Goal: Task Accomplishment & Management: Manage account settings

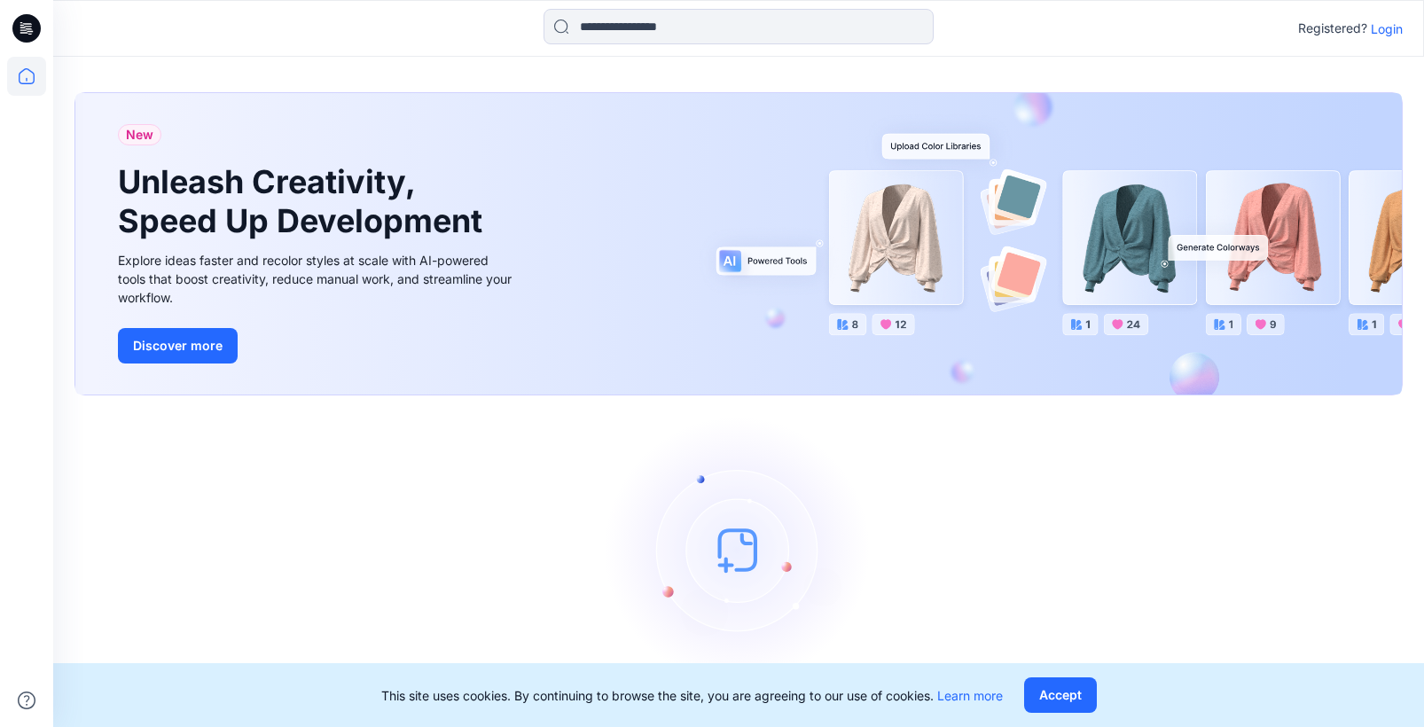
click at [1371, 28] on p "Login" at bounding box center [1386, 29] width 32 height 19
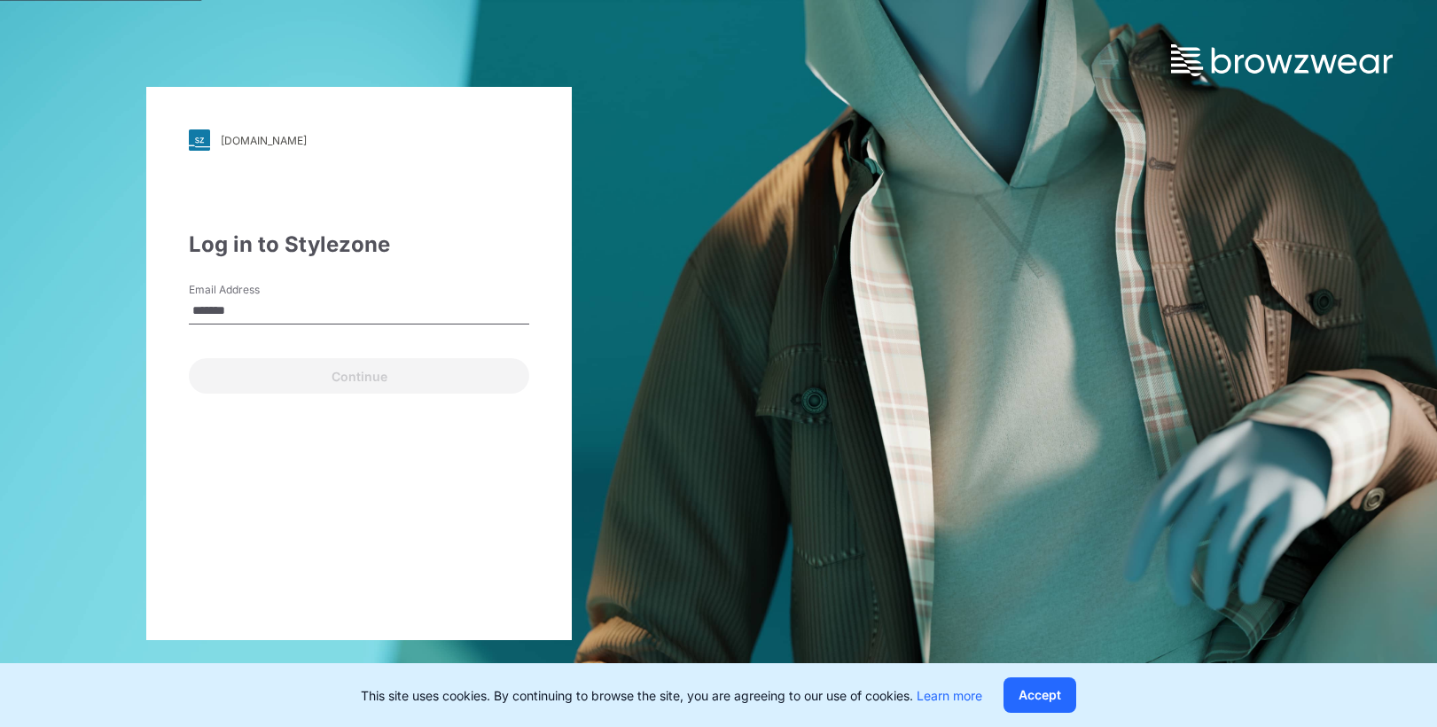
type input "**********"
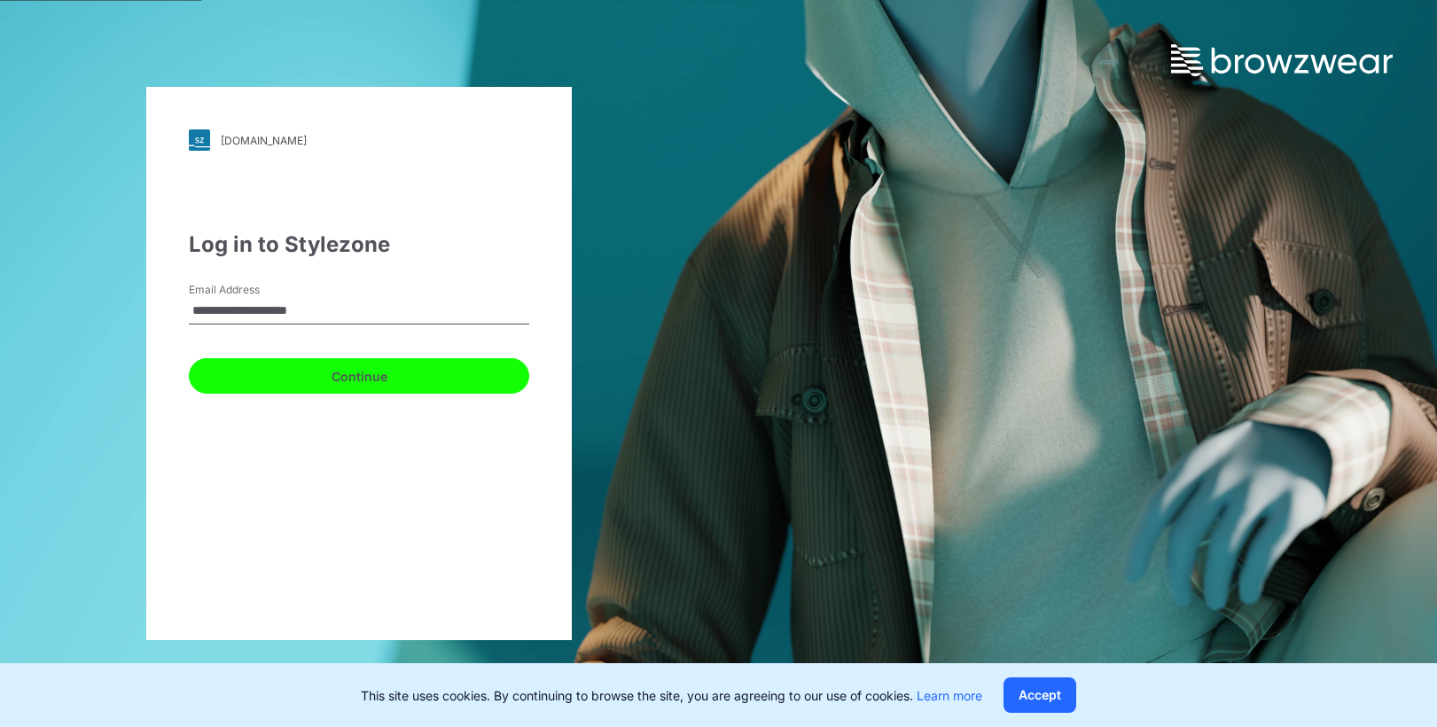
click at [345, 372] on button "Continue" at bounding box center [359, 375] width 340 height 35
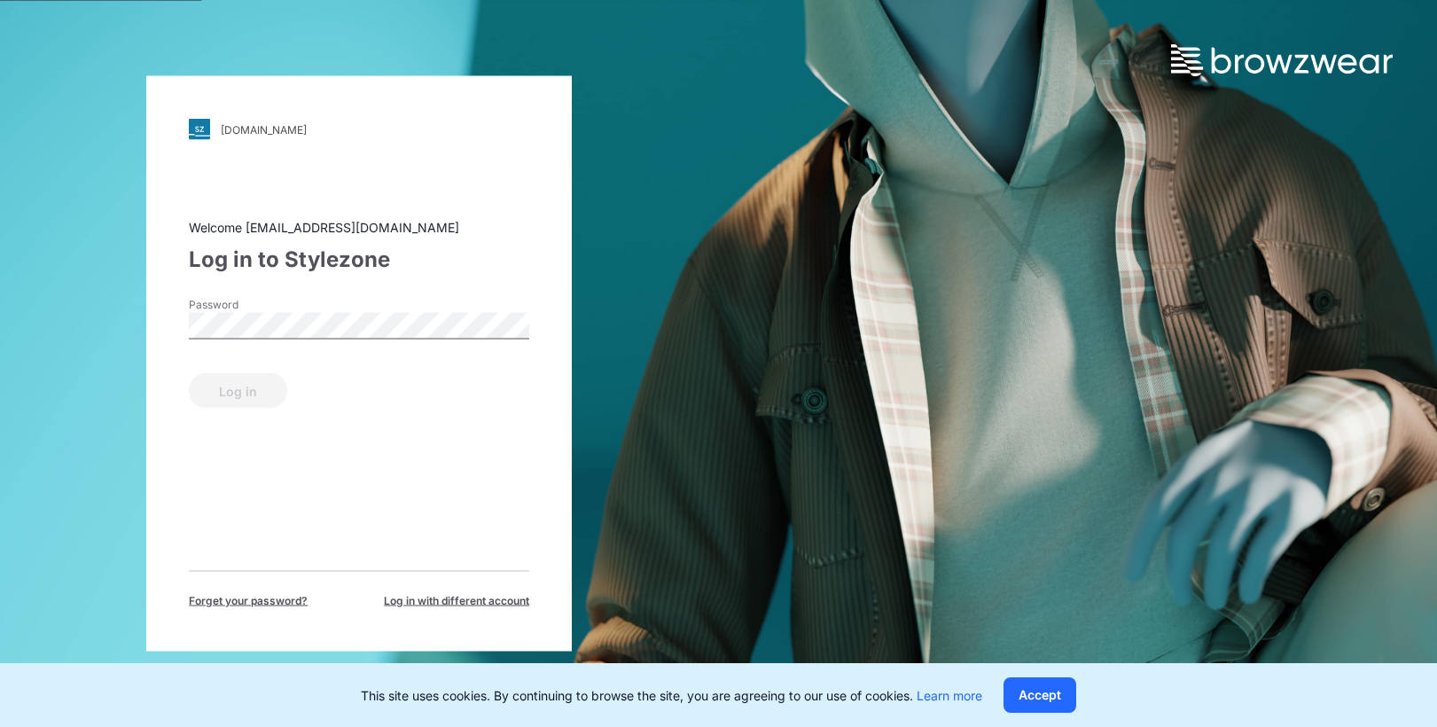
click at [254, 303] on label "Password" at bounding box center [251, 305] width 124 height 16
click at [255, 340] on div "Password is required" at bounding box center [359, 348] width 340 height 16
click at [152, 342] on div "[DOMAIN_NAME] Loading... Welcome [EMAIL_ADDRESS][DOMAIN_NAME] Log in to Stylezo…" at bounding box center [359, 363] width 426 height 575
click at [246, 379] on button "Log in" at bounding box center [238, 390] width 98 height 35
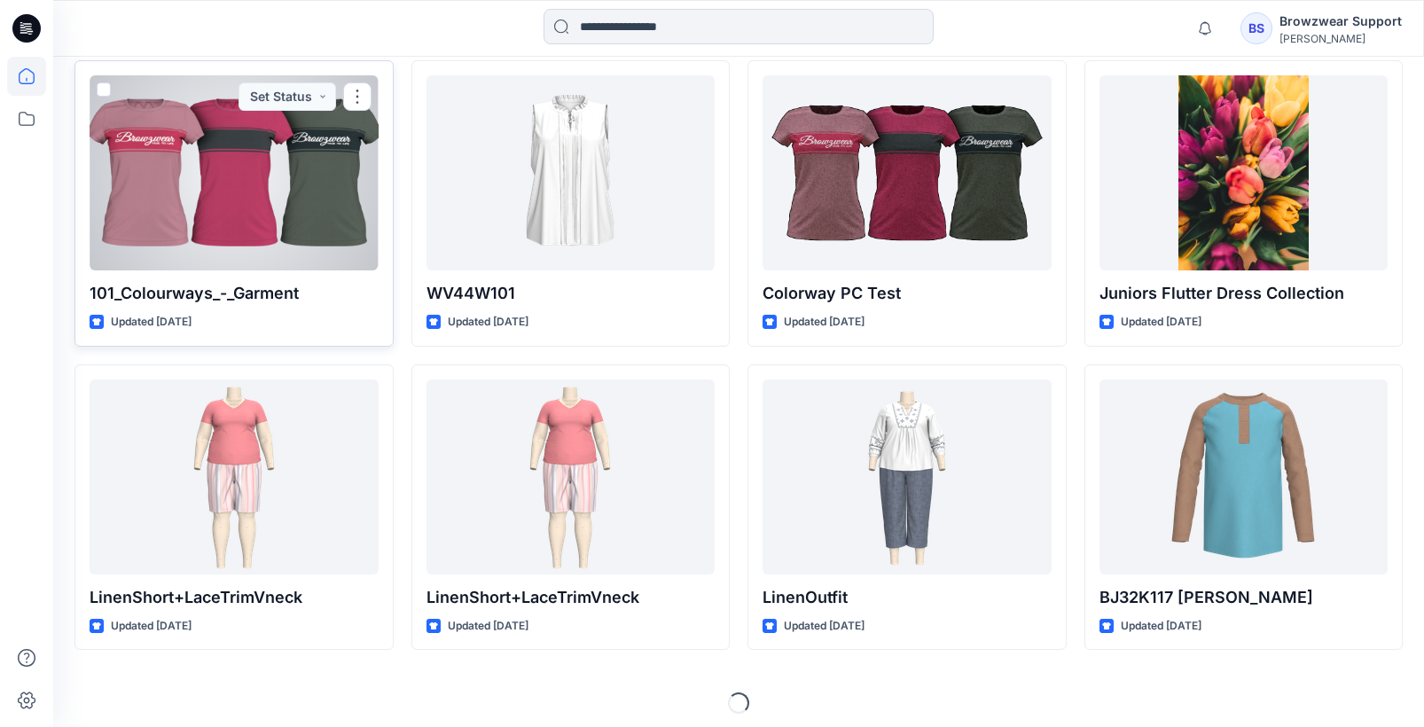
scroll to position [839, 0]
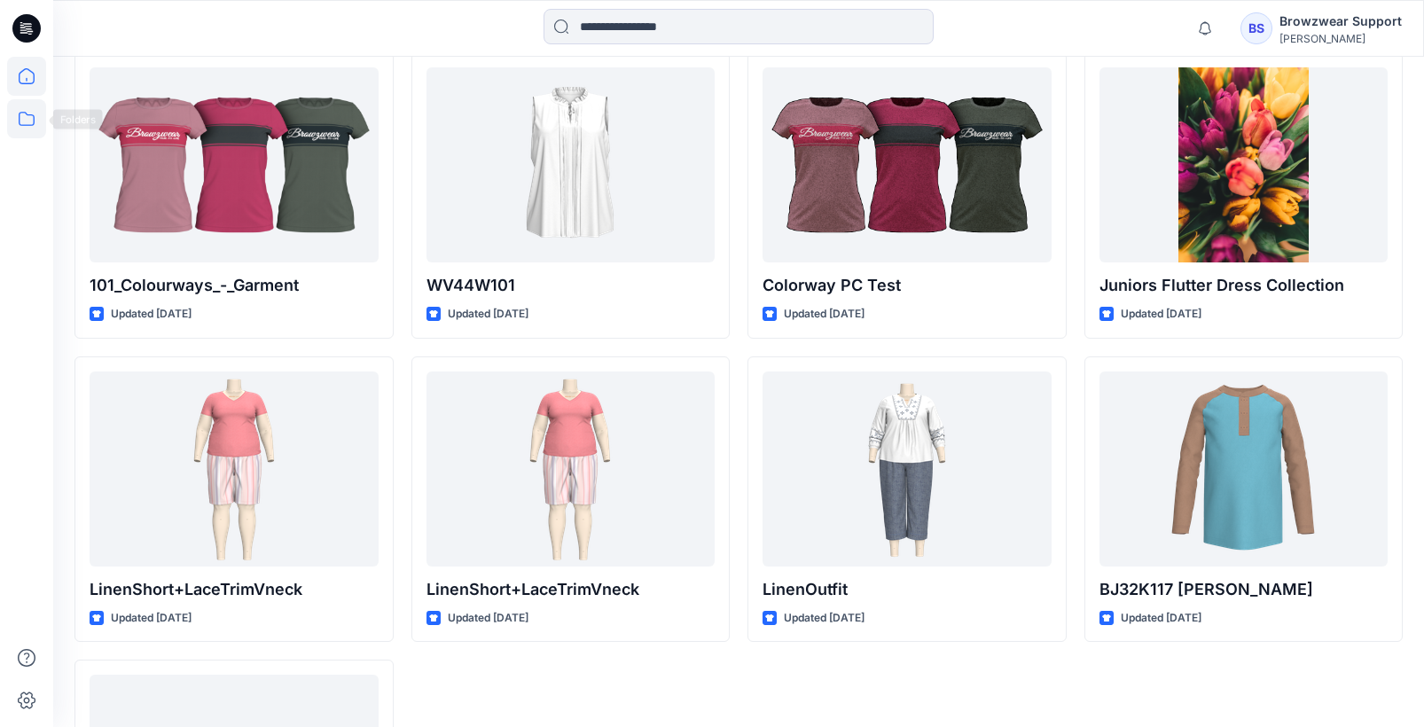
click at [39, 122] on icon at bounding box center [26, 118] width 39 height 39
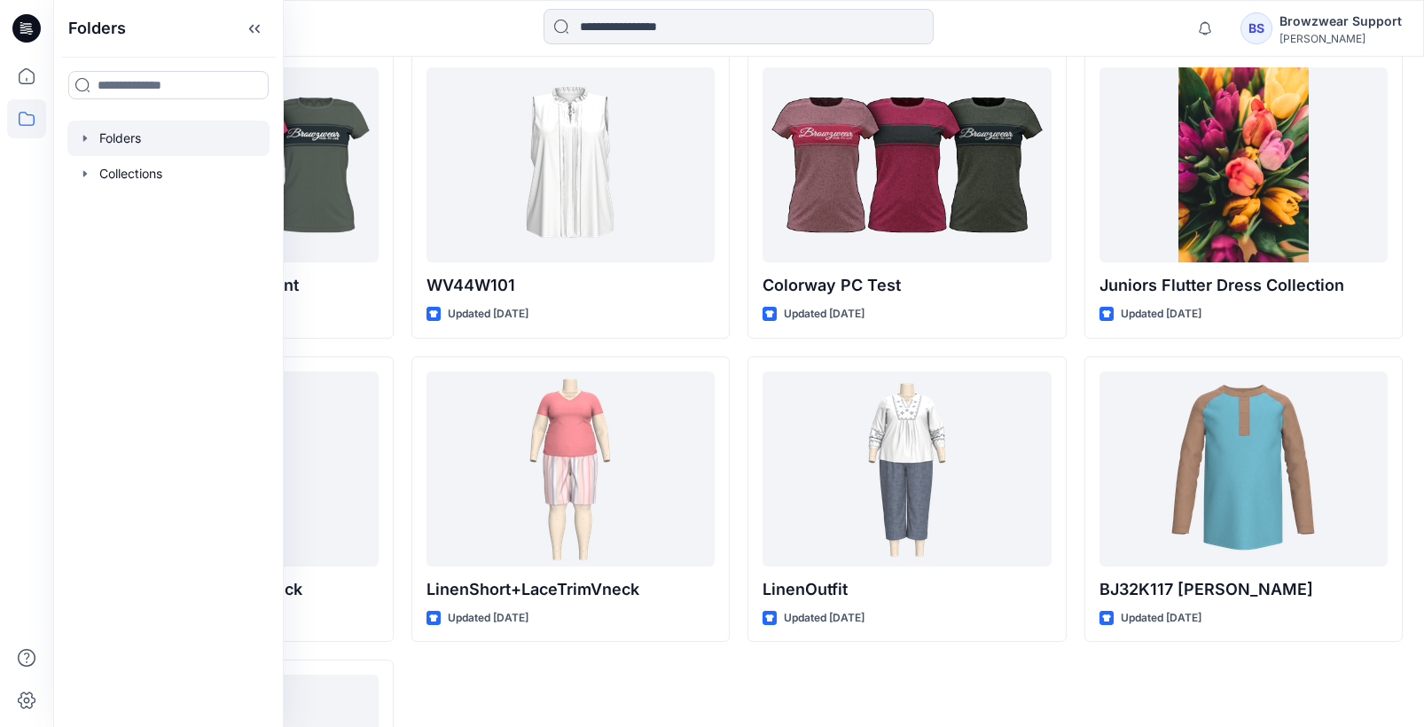
click at [93, 142] on div at bounding box center [168, 138] width 202 height 35
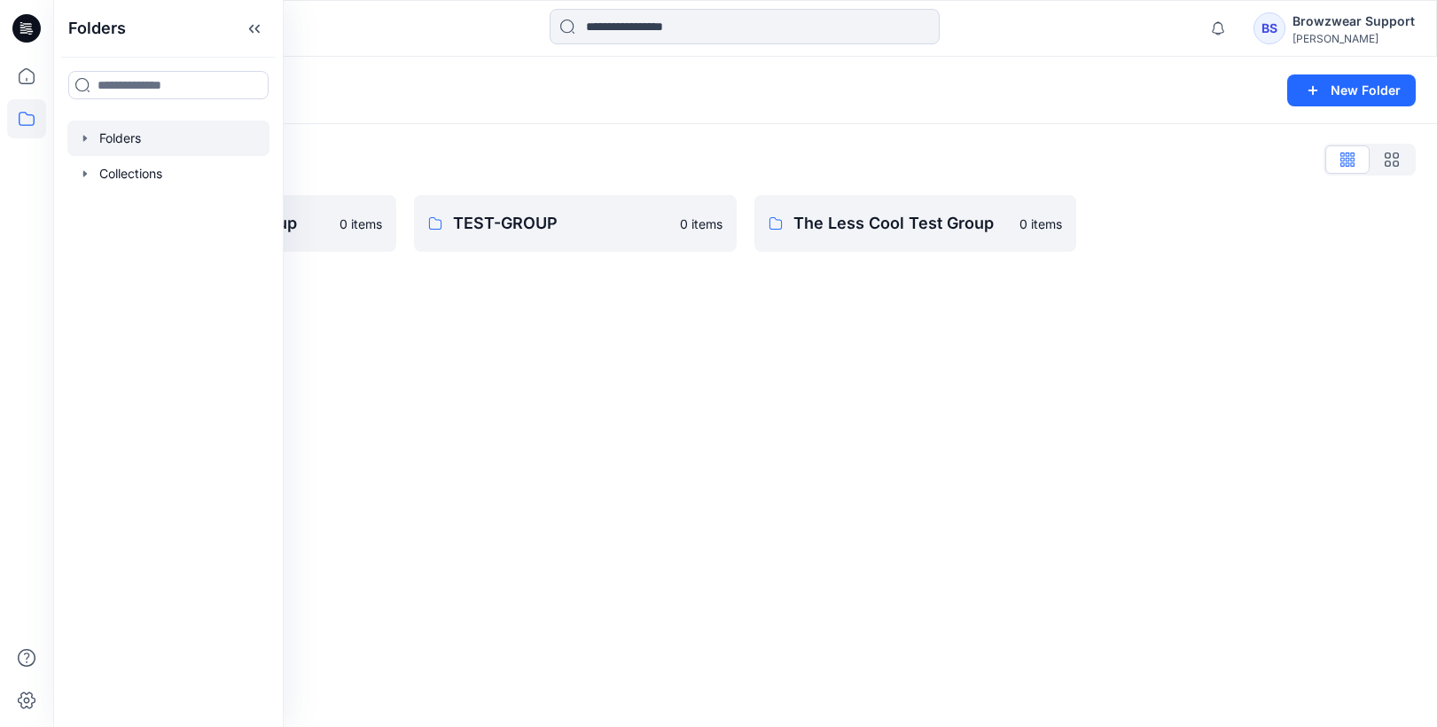
click at [836, 457] on div "Folders New Folder Folders List Not Another Test Group 0 items TEST-GROUP 0 ite…" at bounding box center [745, 392] width 1384 height 670
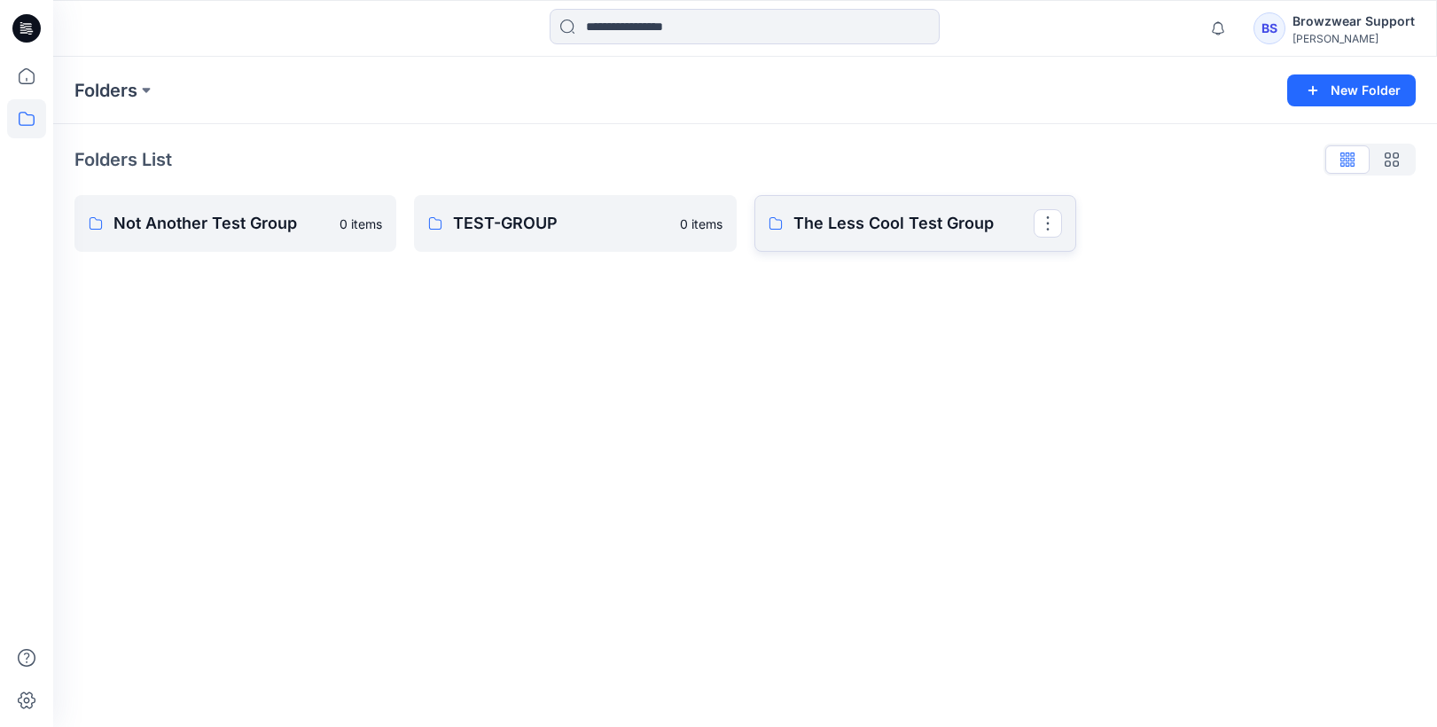
click at [943, 223] on p "The Less Cool Test Group" at bounding box center [913, 223] width 240 height 25
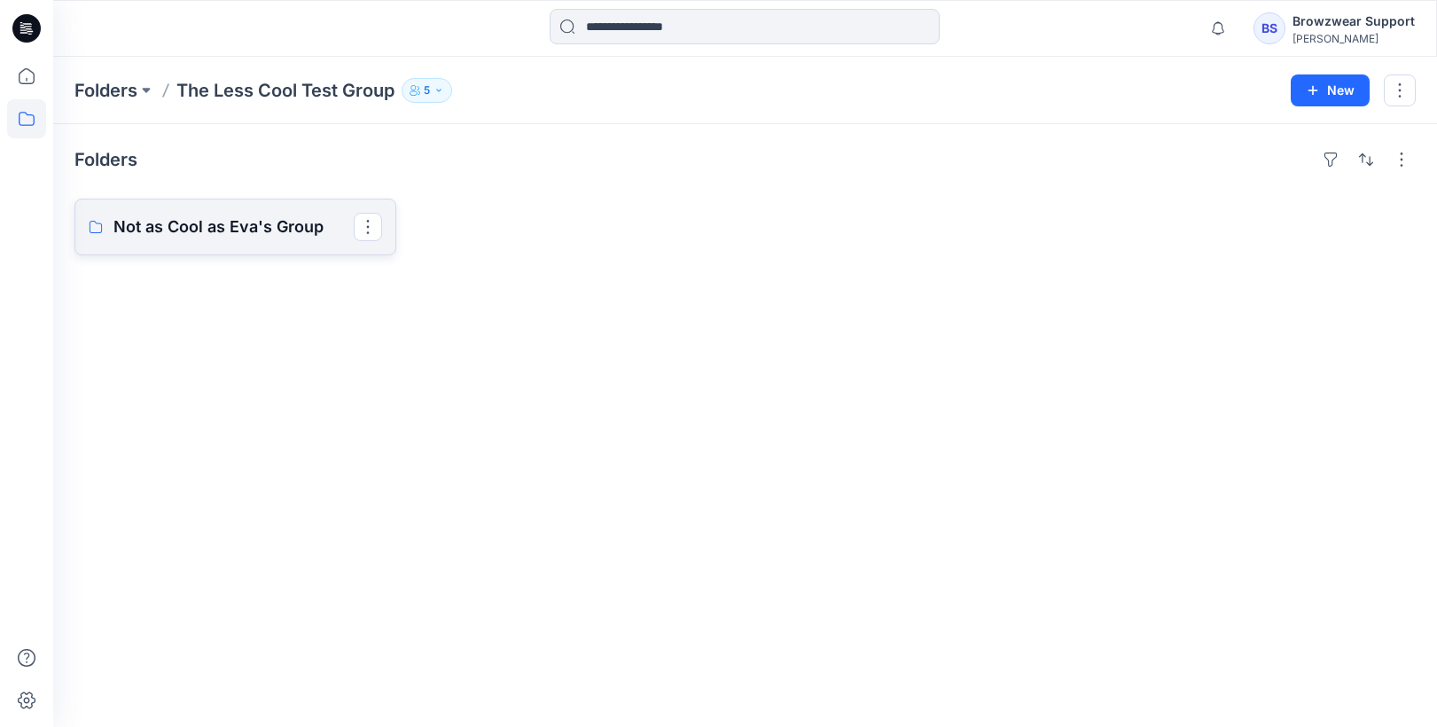
click at [107, 215] on link "Not as Cool as Eva's Group" at bounding box center [235, 227] width 322 height 57
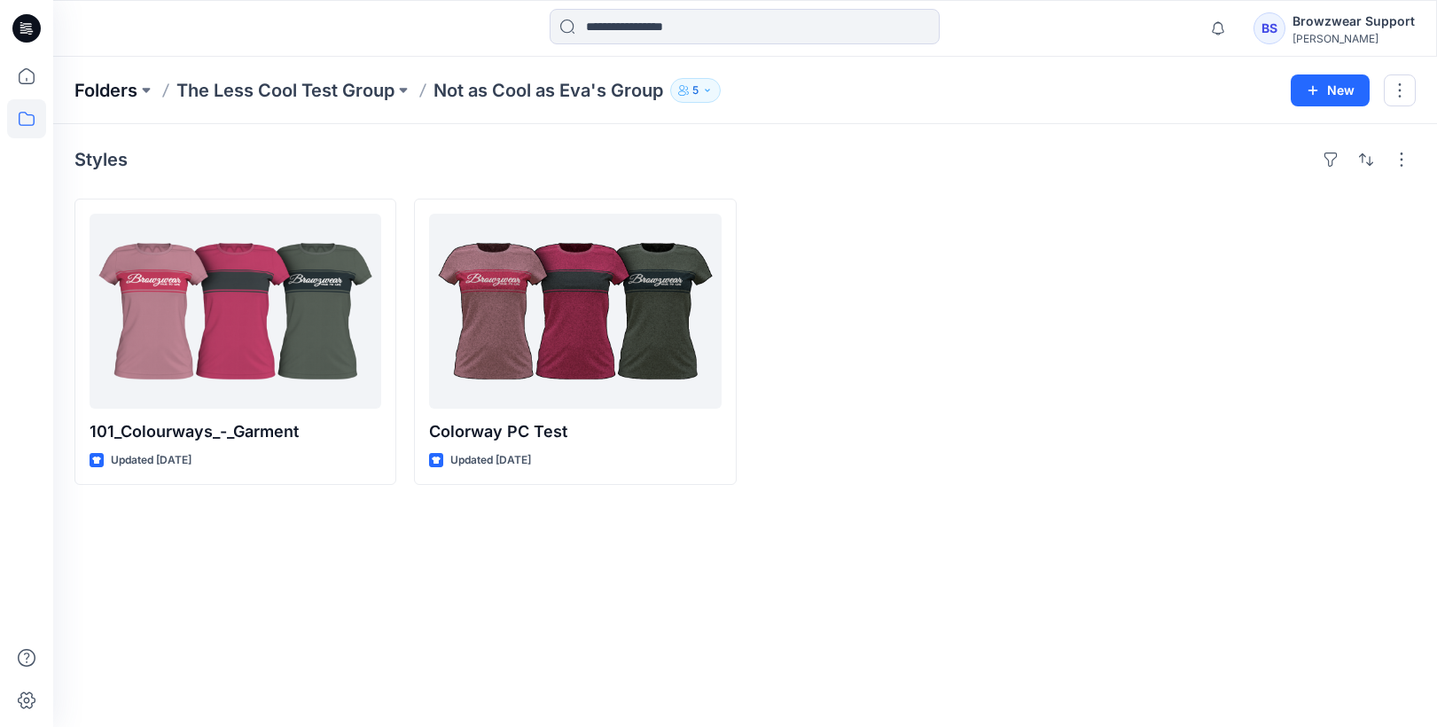
click at [132, 94] on p "Folders" at bounding box center [105, 90] width 63 height 25
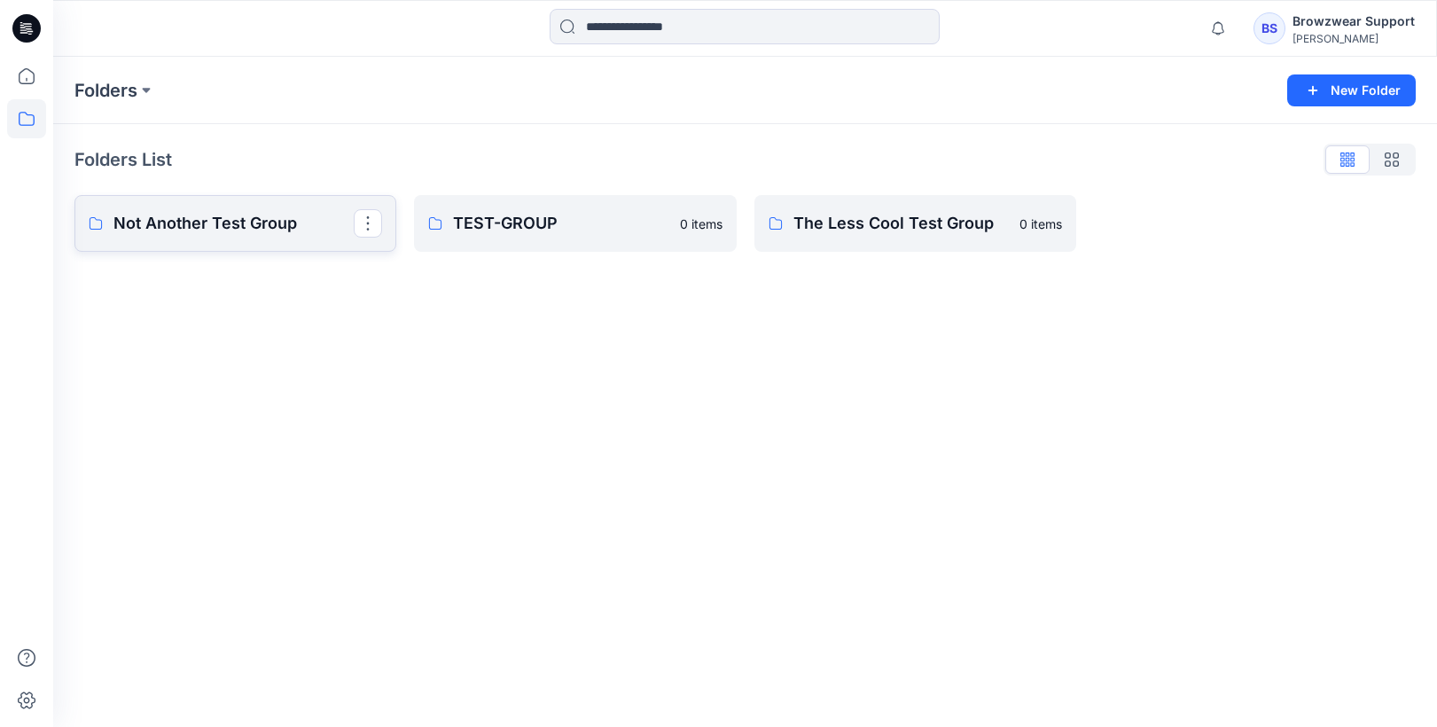
click at [171, 217] on p "Not Another Test Group" at bounding box center [233, 223] width 240 height 25
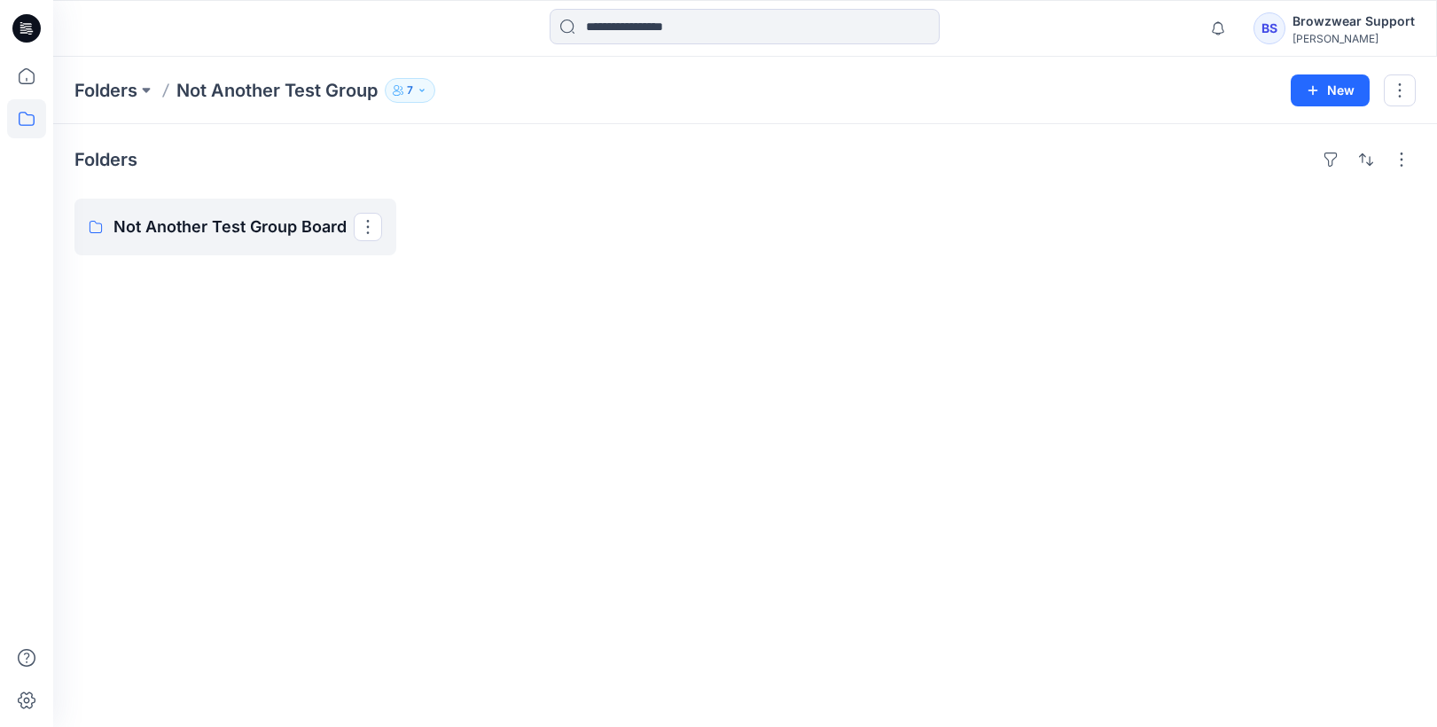
click at [171, 217] on p "Not Another Test Group Board" at bounding box center [233, 227] width 240 height 25
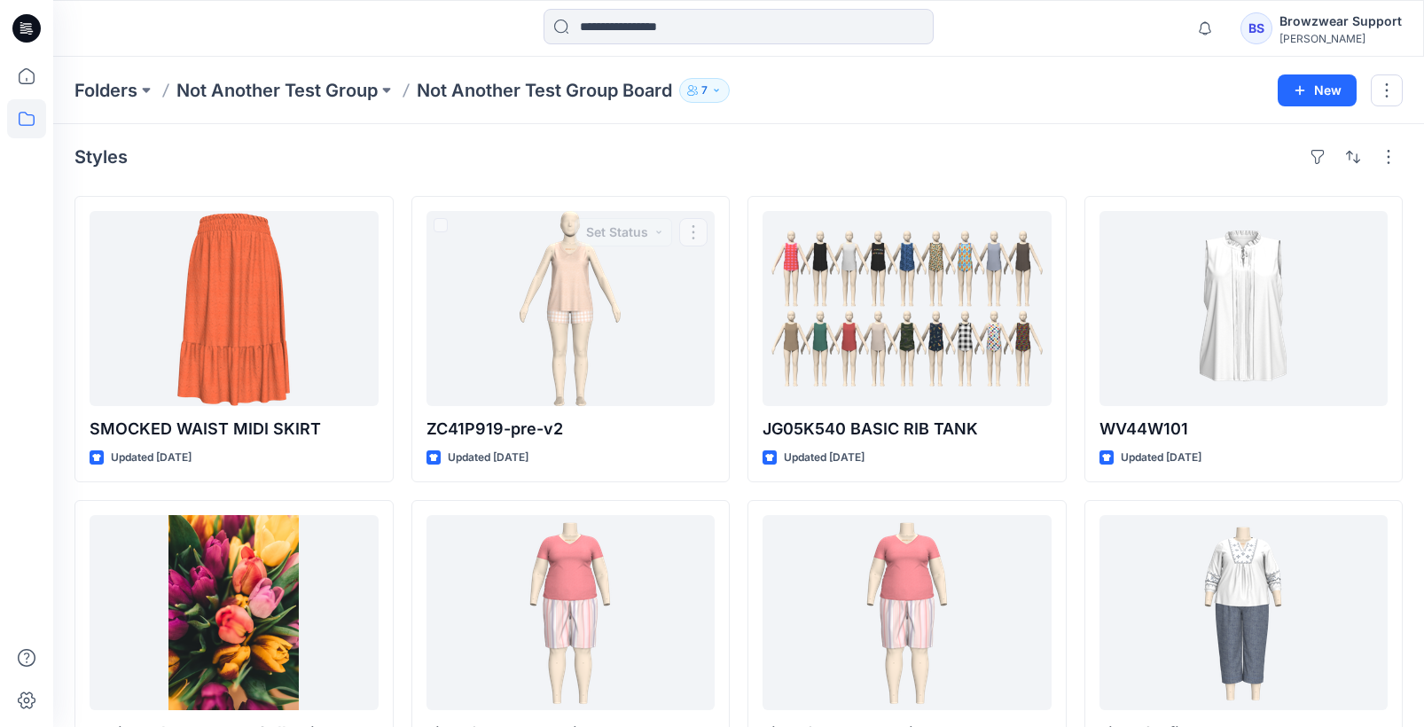
scroll to position [4, 0]
click at [258, 97] on p "Not Another Test Group" at bounding box center [276, 90] width 201 height 25
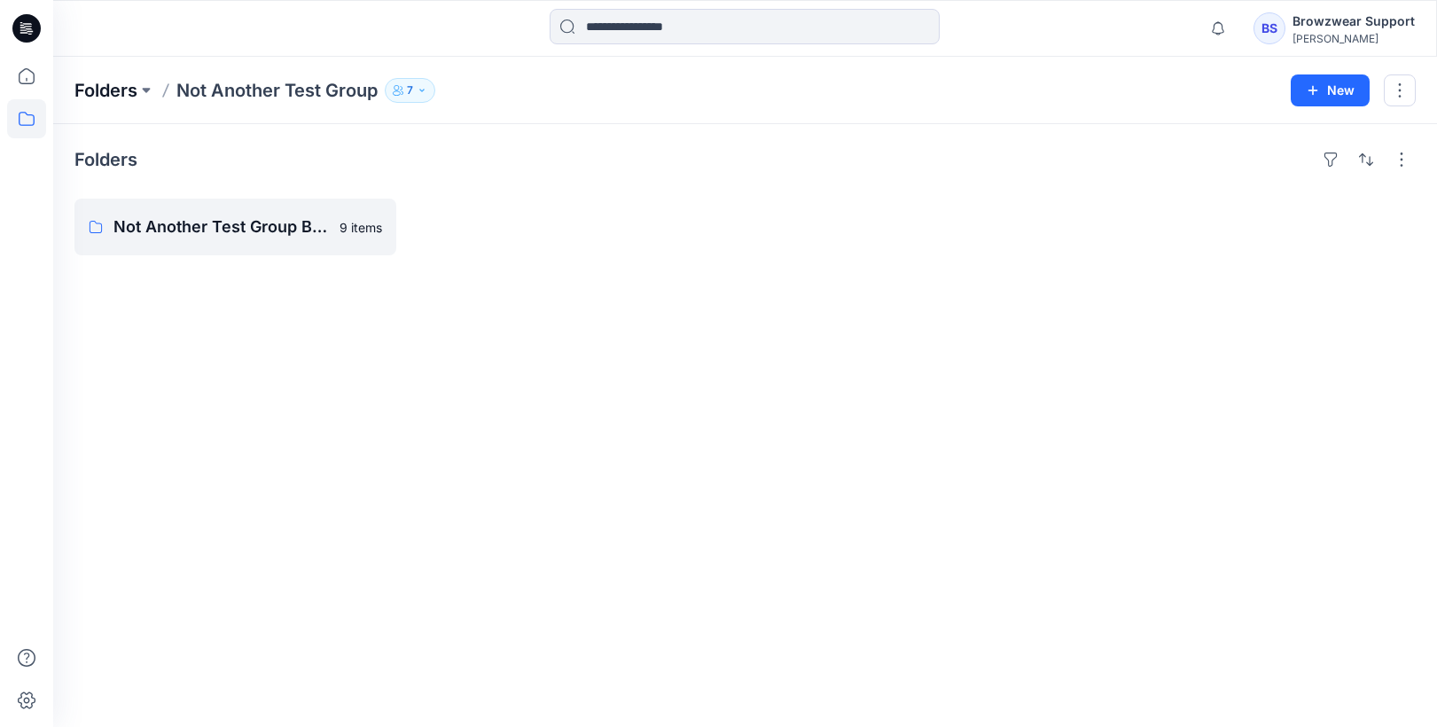
click at [118, 88] on p "Folders" at bounding box center [105, 90] width 63 height 25
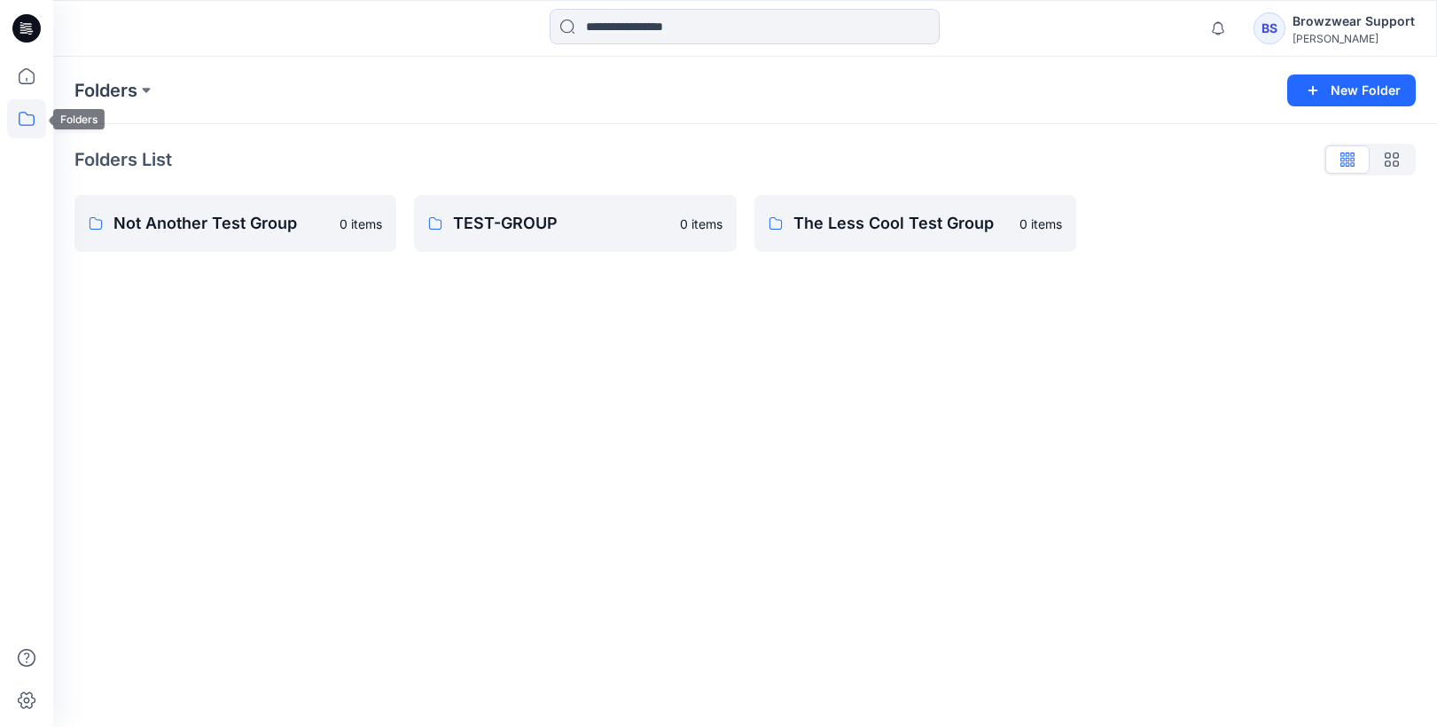
click at [35, 106] on icon at bounding box center [26, 118] width 39 height 39
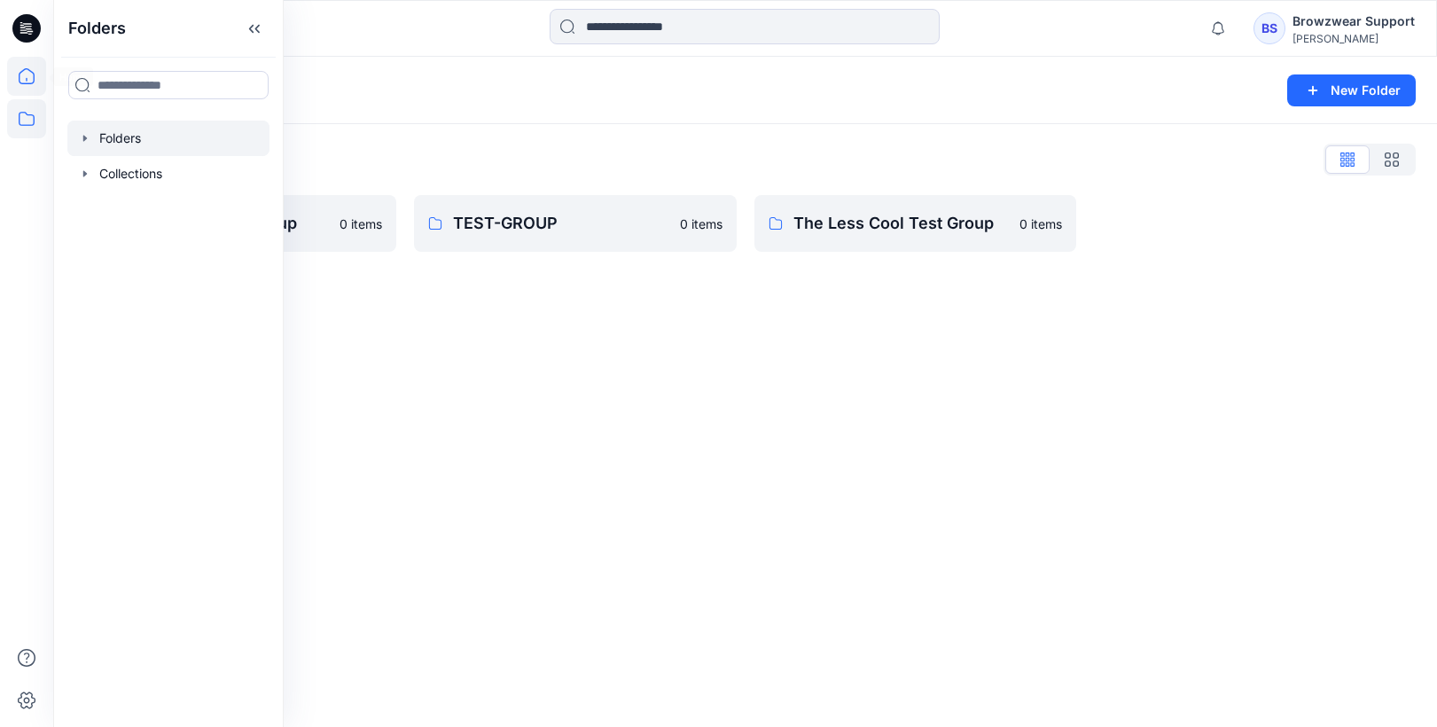
click at [41, 80] on icon at bounding box center [26, 76] width 39 height 39
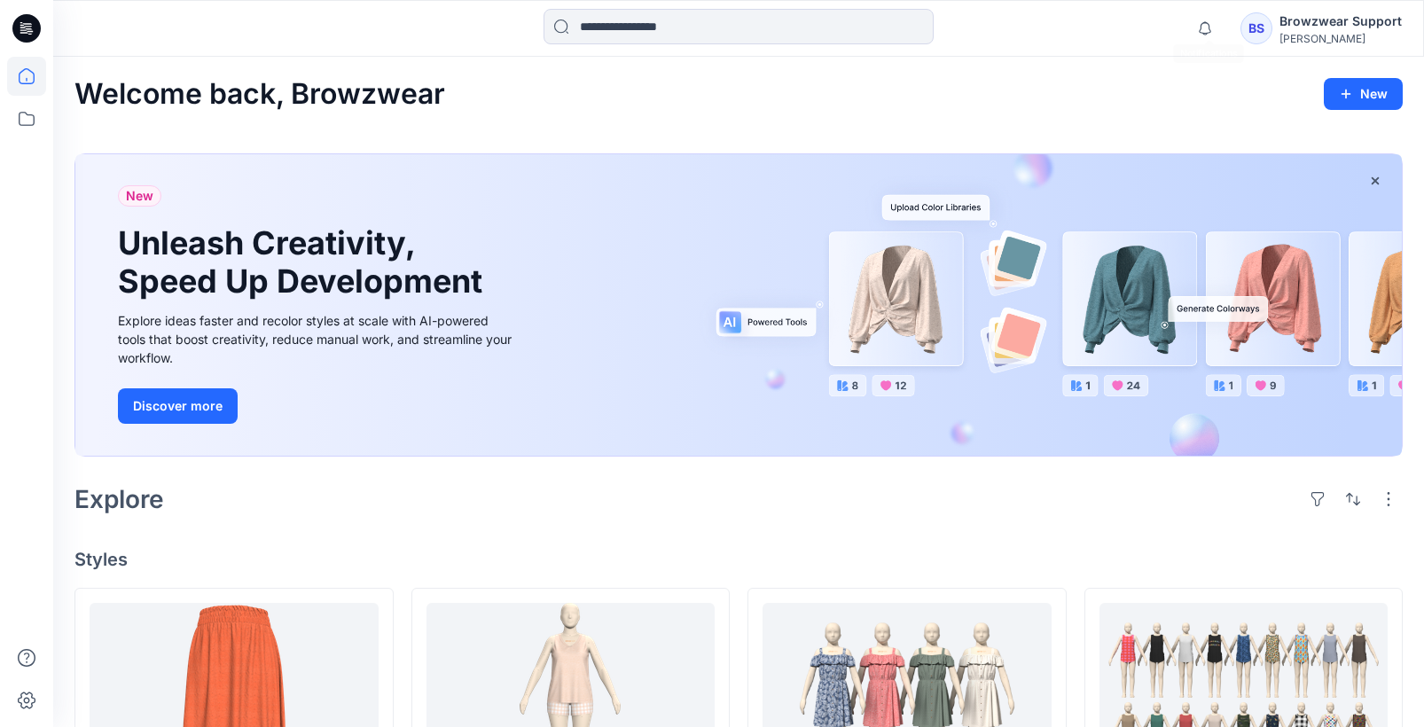
click at [1393, 25] on div "Browzwear Support" at bounding box center [1340, 21] width 122 height 21
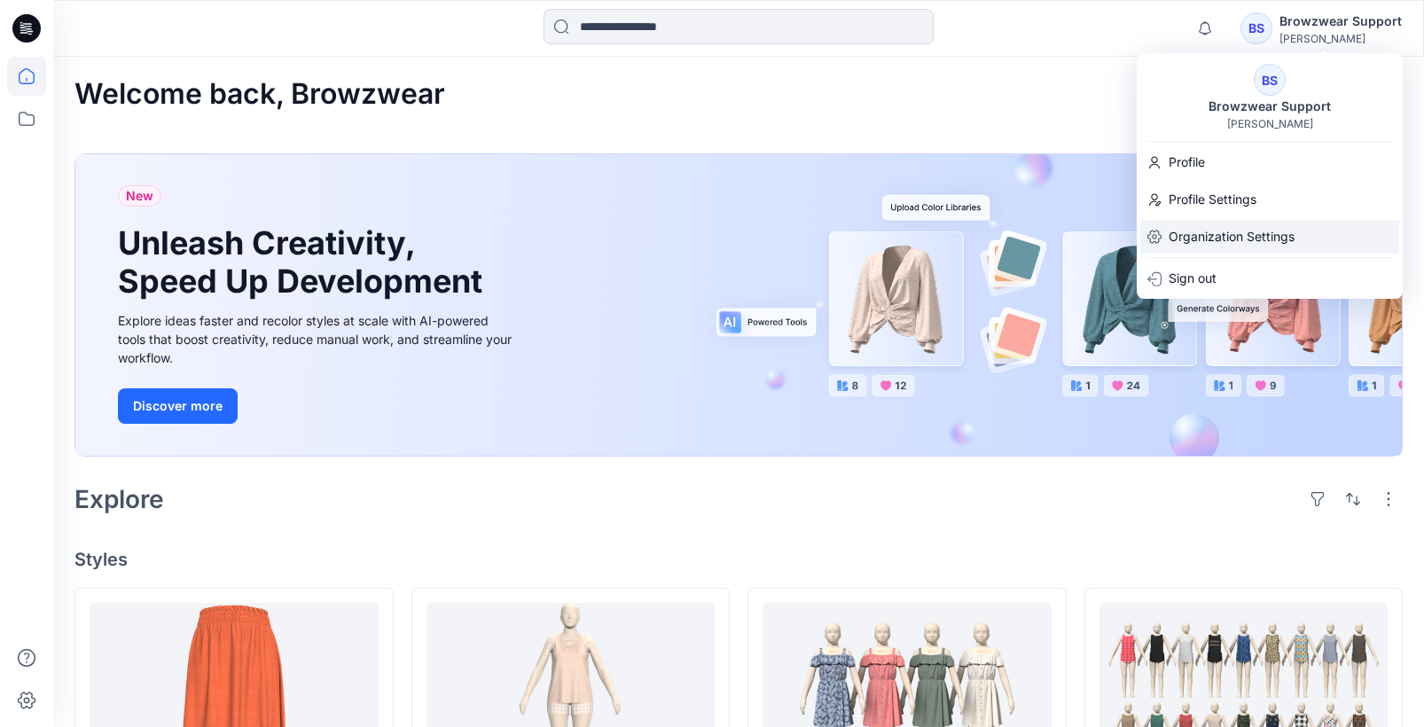
click at [1224, 239] on p "Organization Settings" at bounding box center [1231, 237] width 126 height 34
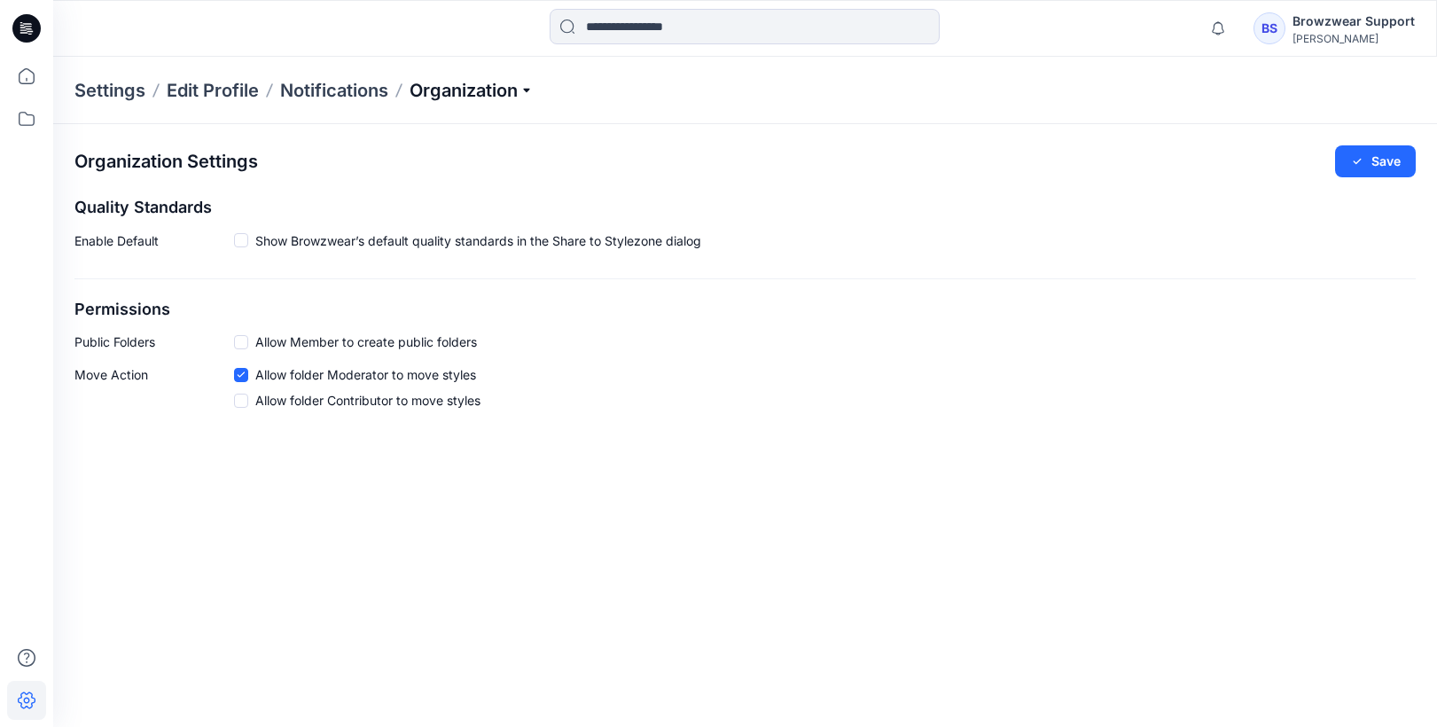
click at [476, 85] on p "Organization" at bounding box center [472, 90] width 124 height 25
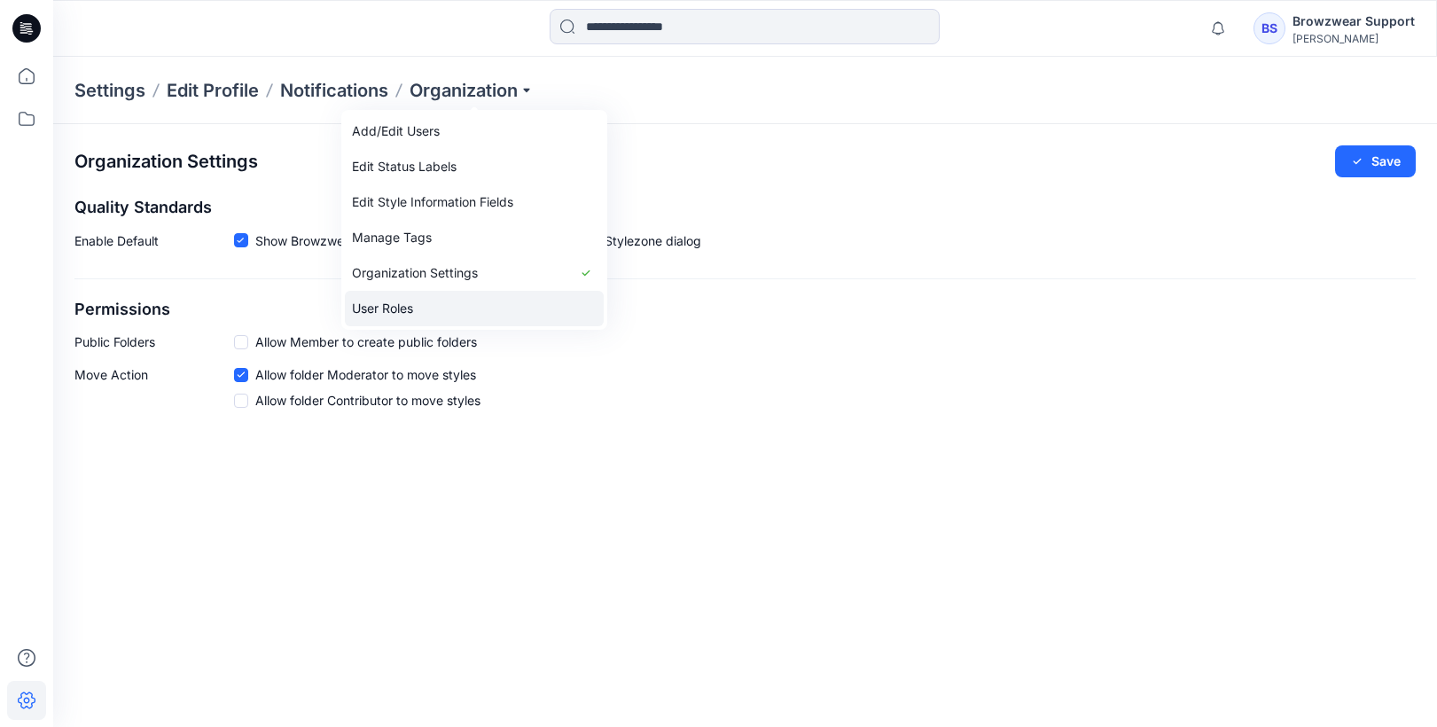
click at [472, 316] on link "User Roles" at bounding box center [474, 308] width 259 height 35
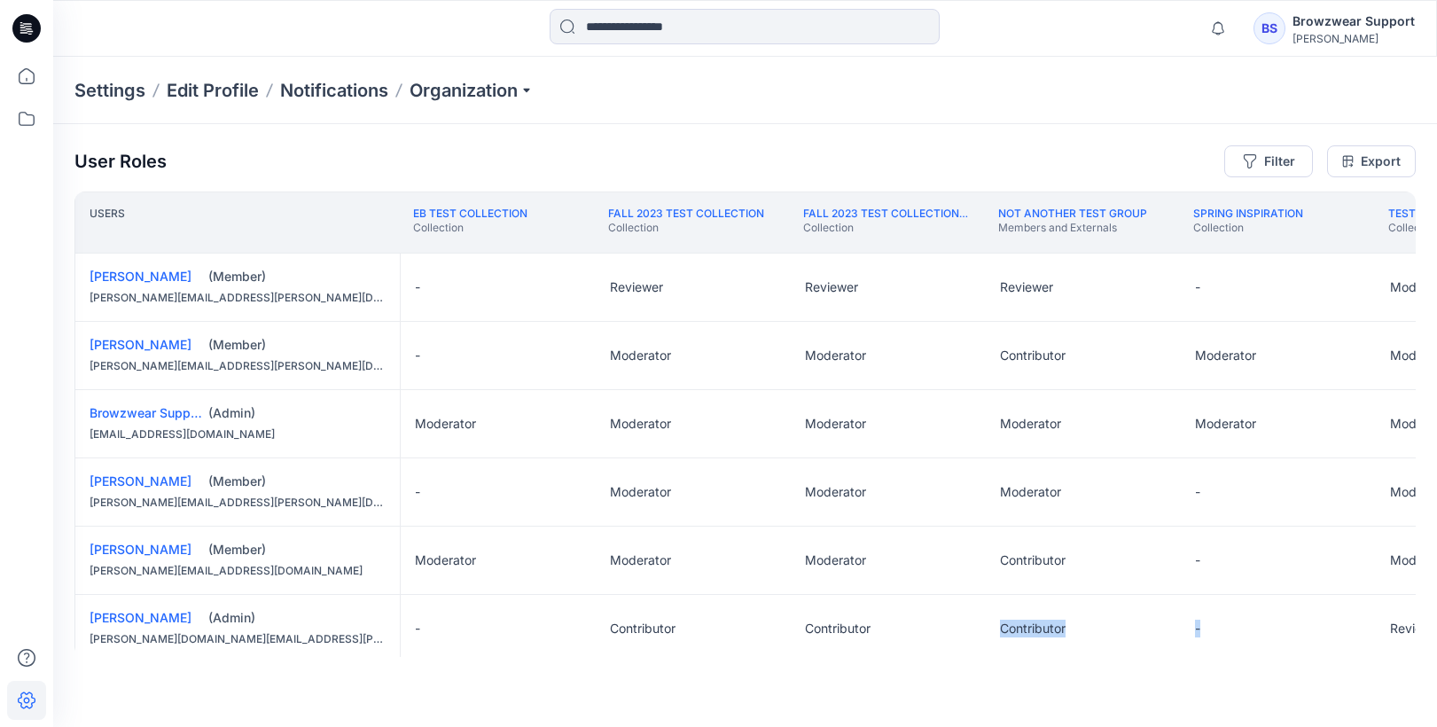
drag, startPoint x: 934, startPoint y: 659, endPoint x: 1200, endPoint y: 662, distance: 266.0
click at [1263, 660] on div "User Roles Filter Export Users EB TEST COLLECTION Collection FALL 2023 TEST COL…" at bounding box center [745, 401] width 1384 height 554
click at [1013, 652] on div "Contributor" at bounding box center [1083, 628] width 195 height 67
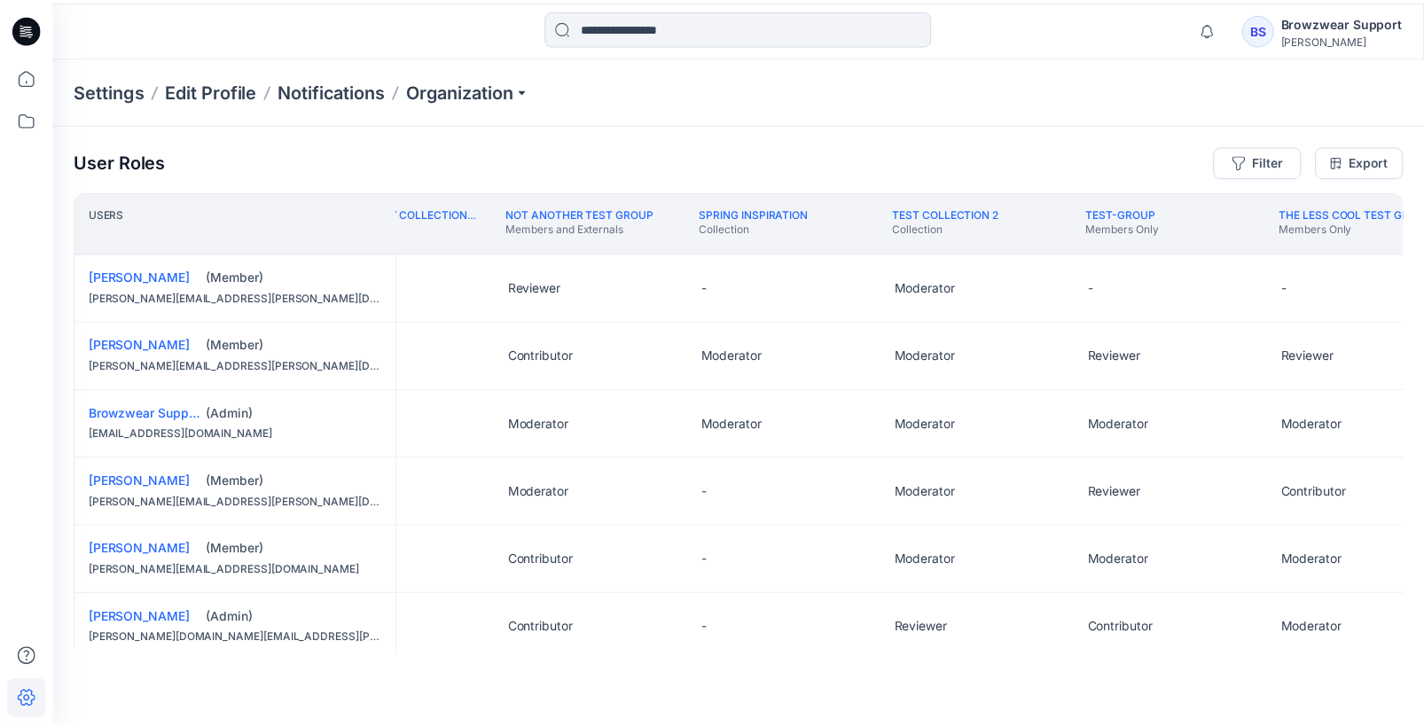
scroll to position [0, 745]
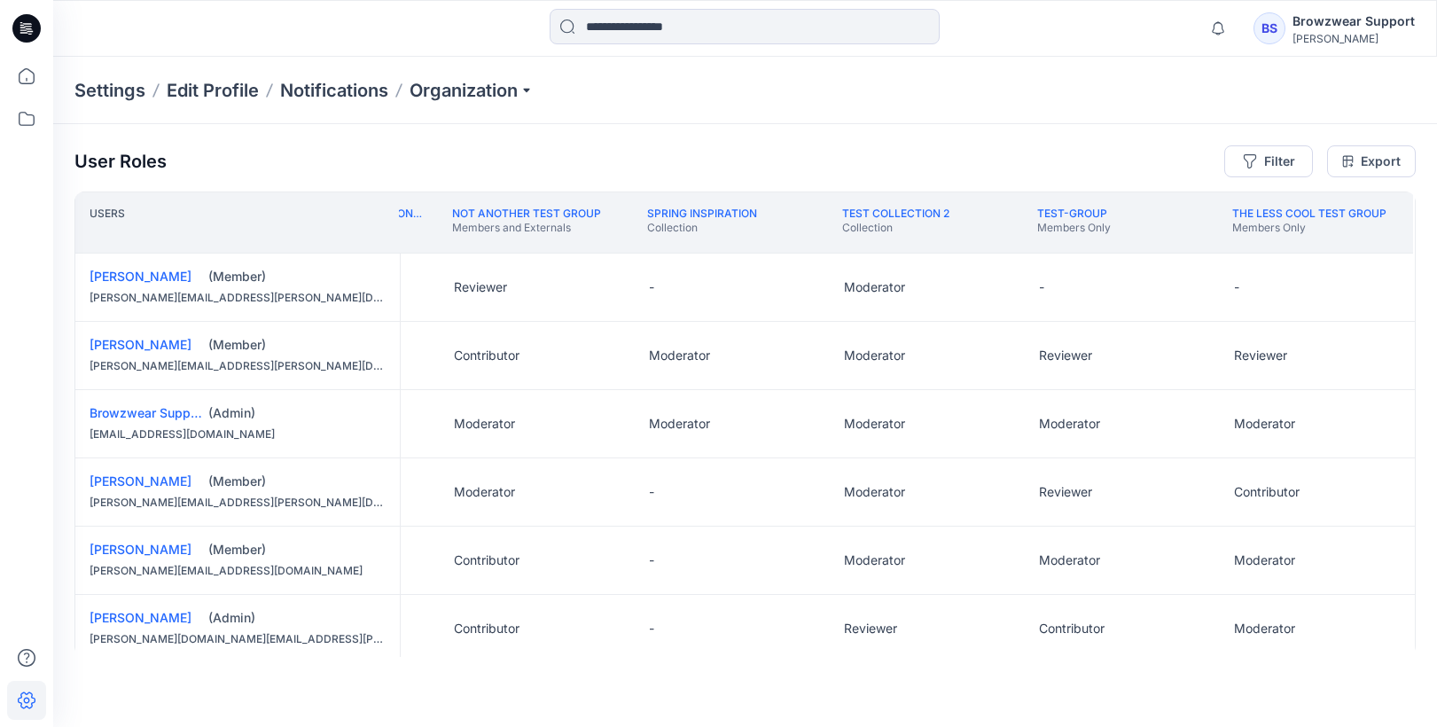
click at [363, 264] on div "[PERSON_NAME] (Member) [PERSON_NAME][EMAIL_ADDRESS][PERSON_NAME][DOMAIN_NAME]" at bounding box center [237, 287] width 324 height 67
click at [518, 90] on p "Organization" at bounding box center [472, 90] width 124 height 25
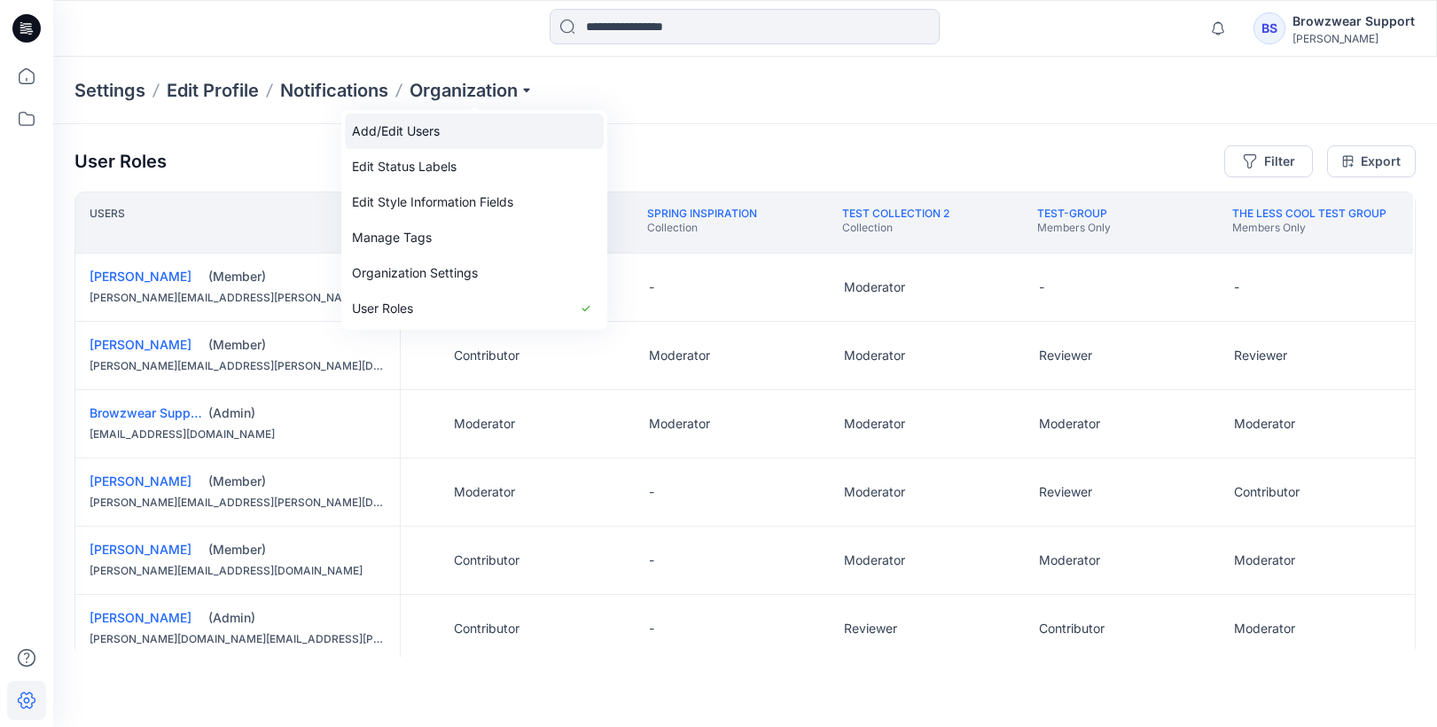
click at [466, 137] on link "Add/Edit Users" at bounding box center [474, 130] width 259 height 35
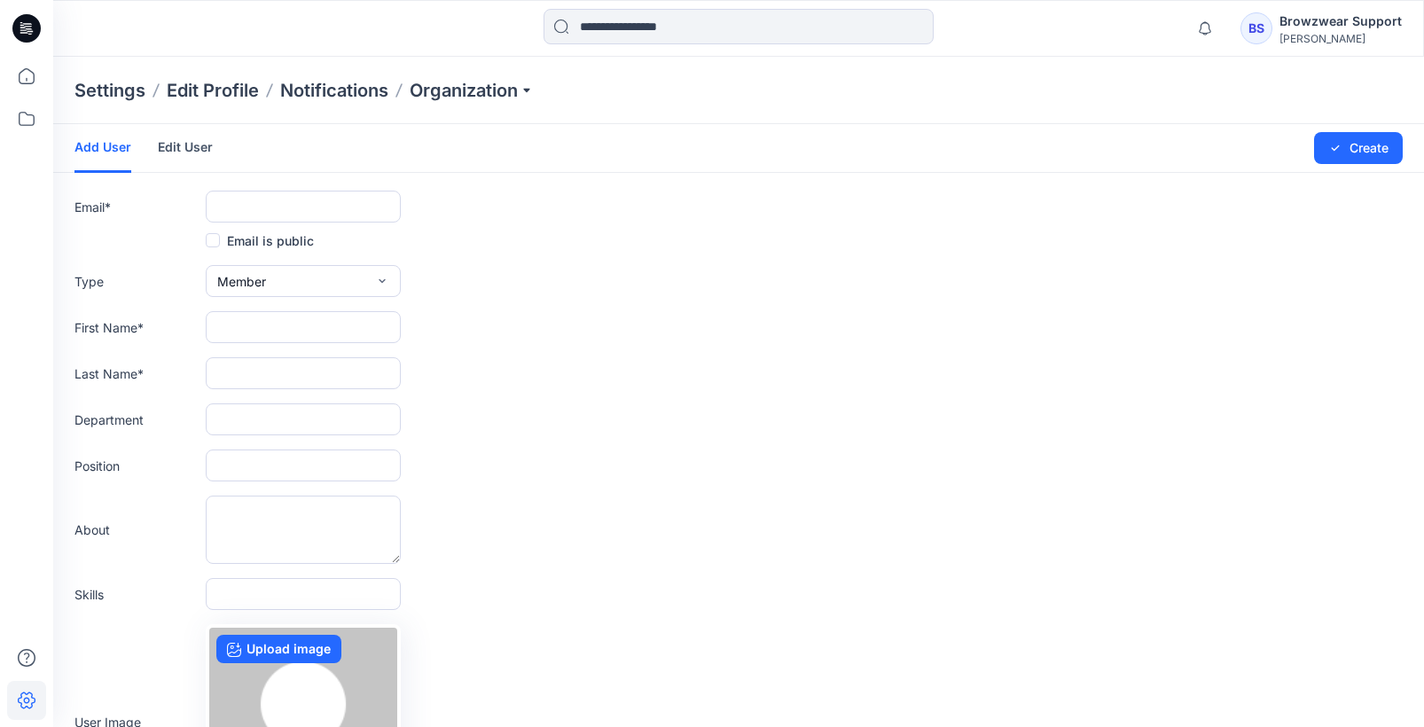
click at [204, 157] on link "Edit User" at bounding box center [185, 147] width 55 height 46
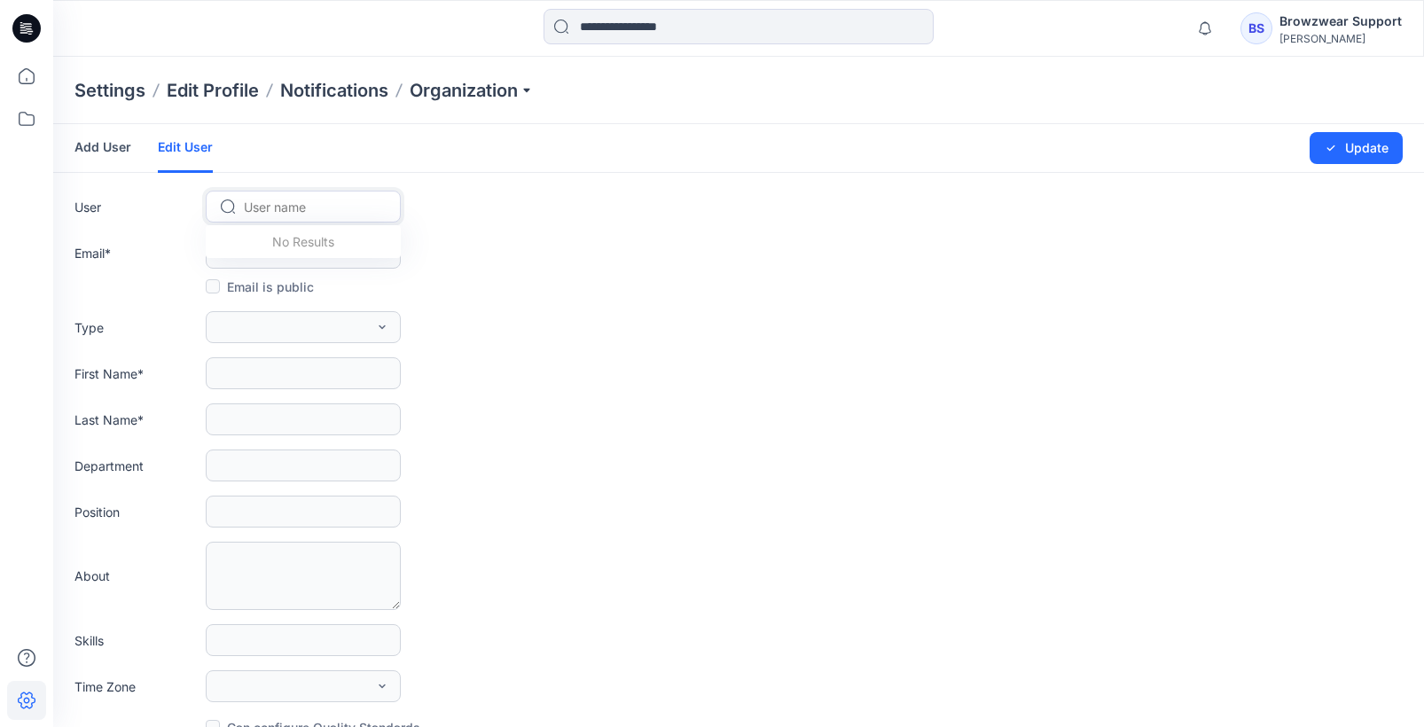
click at [335, 210] on div at bounding box center [314, 207] width 140 height 22
type input "***"
click at [324, 248] on span "[PERSON_NAME]" at bounding box center [297, 244] width 102 height 19
type input "**********"
type input "******"
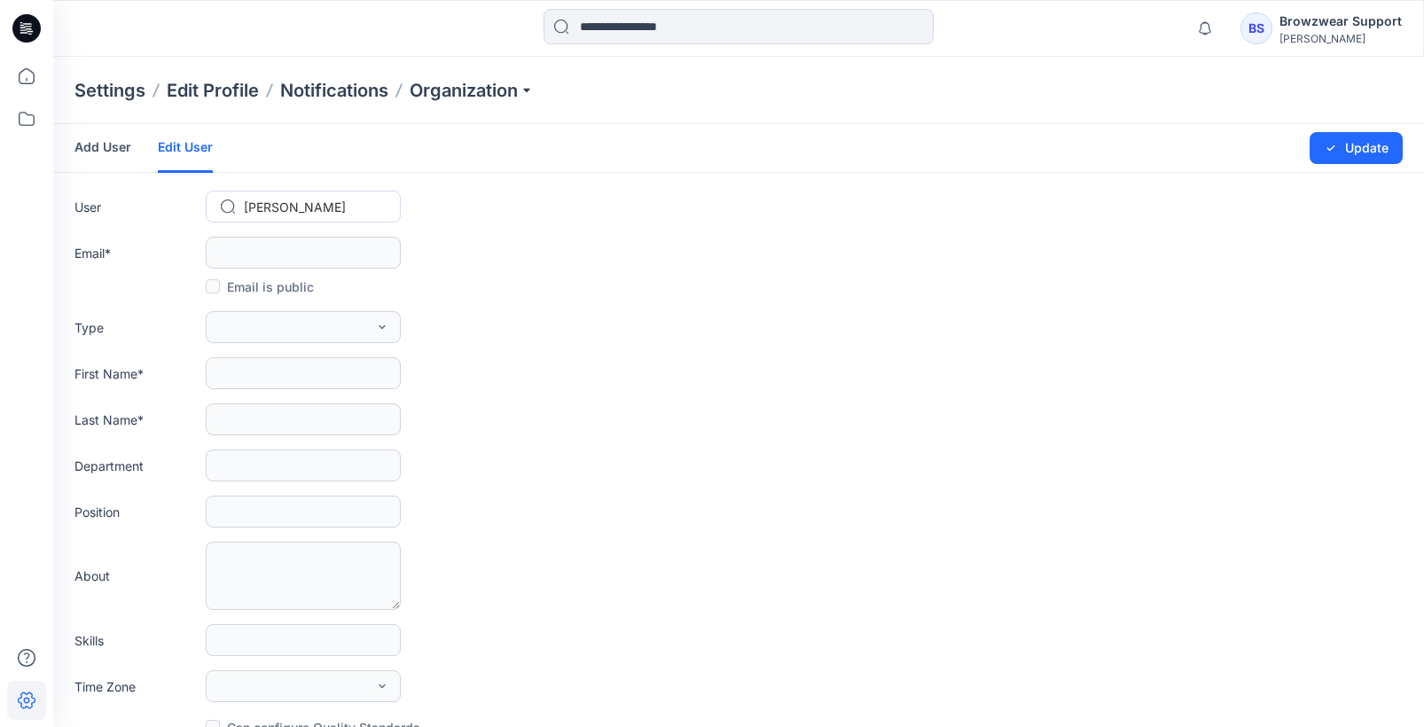
type input "**********"
click at [565, 311] on div "Type Member External Member Admin" at bounding box center [738, 327] width 1328 height 32
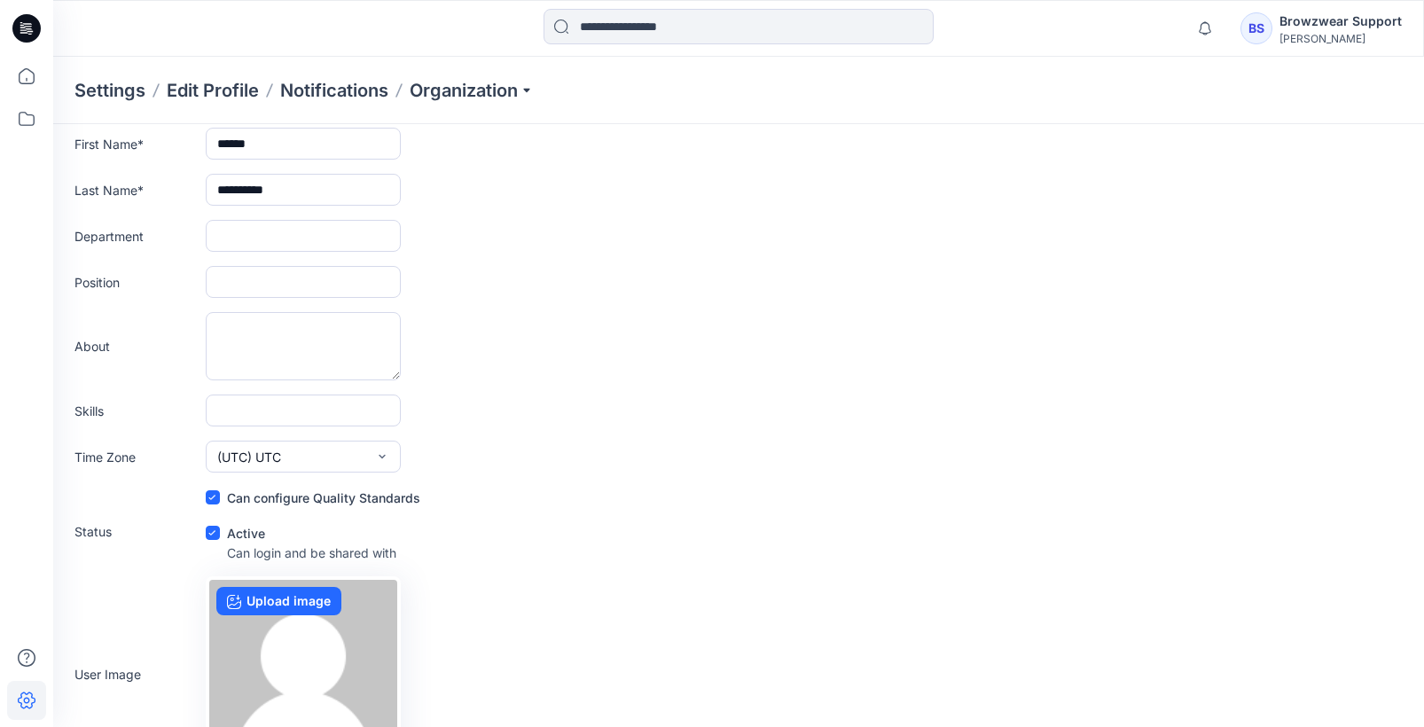
scroll to position [20, 0]
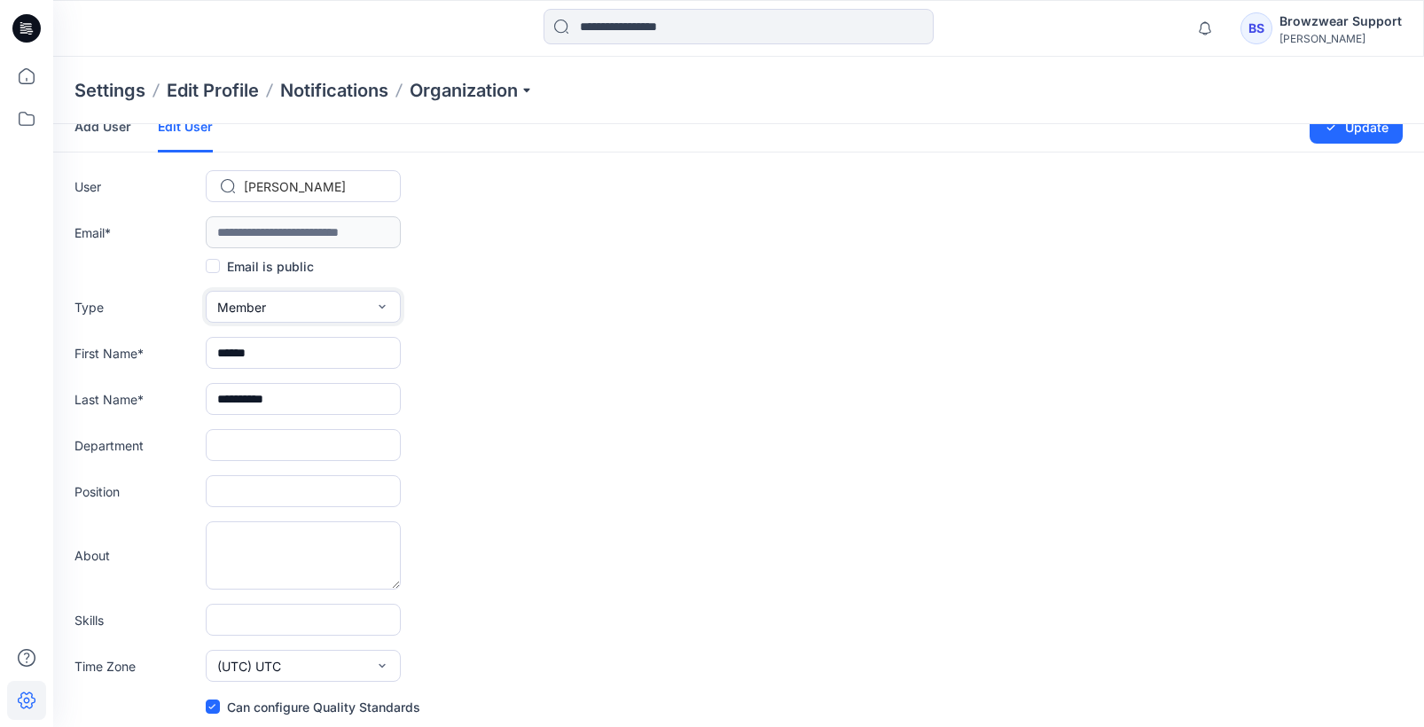
click at [272, 300] on button "Member" at bounding box center [303, 307] width 195 height 32
click at [258, 418] on button "Admin" at bounding box center [303, 418] width 188 height 35
click at [568, 352] on div "First Name * ******" at bounding box center [738, 353] width 1328 height 32
click at [435, 87] on p "Organization" at bounding box center [472, 90] width 124 height 25
click at [269, 181] on div at bounding box center [314, 187] width 140 height 22
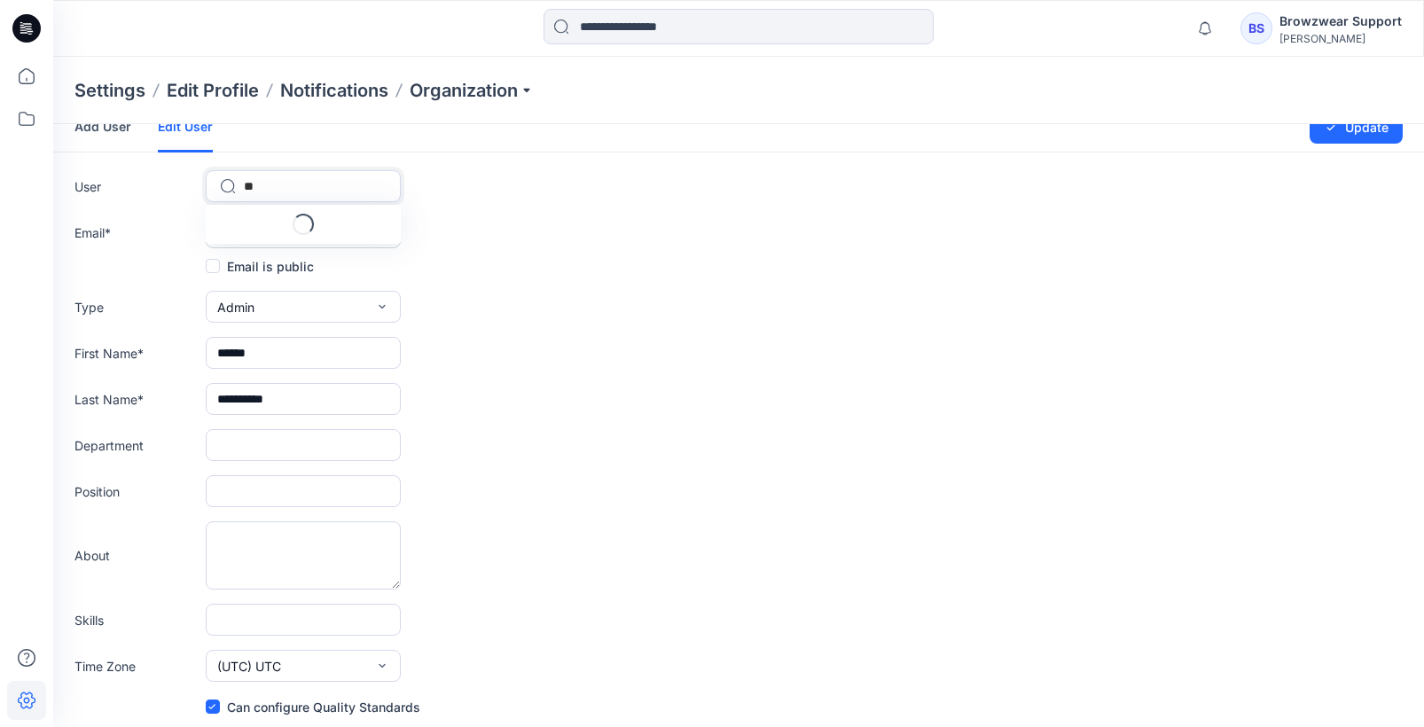
type input "***"
click at [288, 225] on span "[PERSON_NAME]" at bounding box center [297, 224] width 102 height 19
type input "**********"
type input "*****"
type input "****"
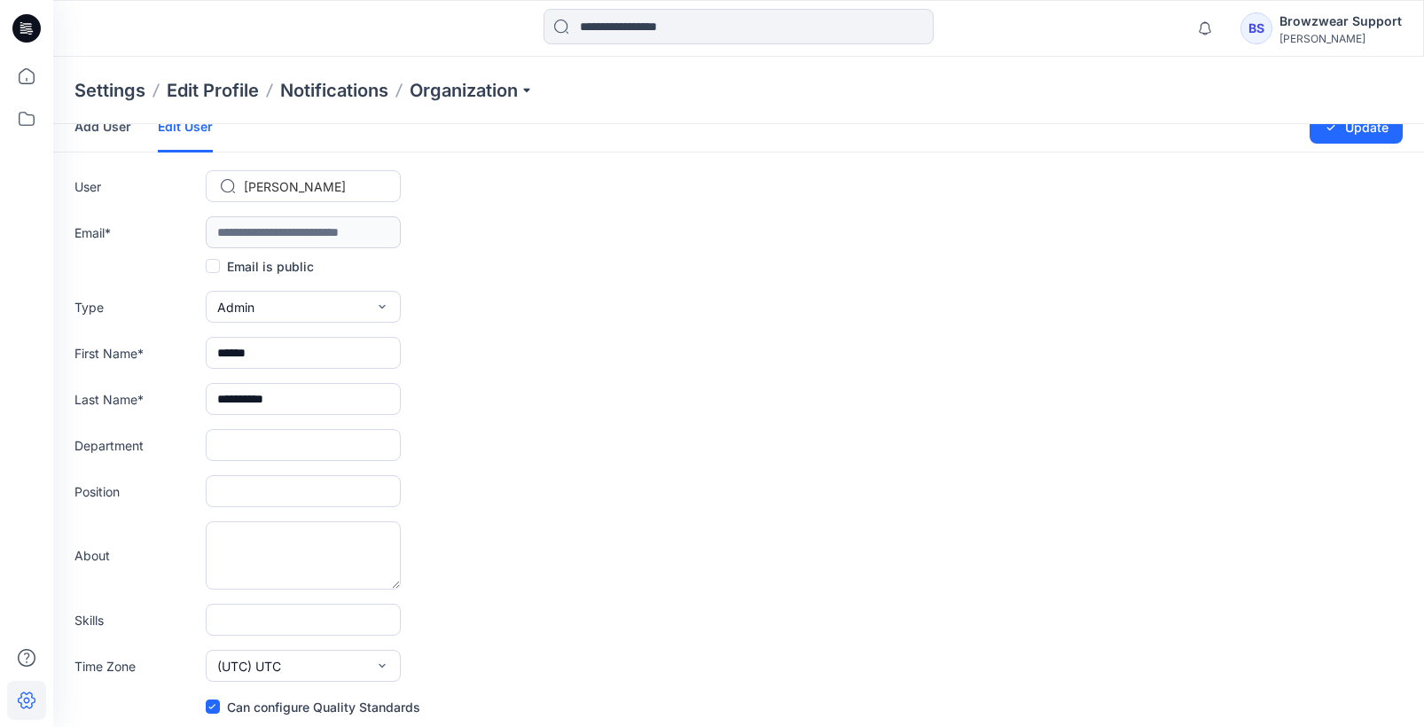
type textarea "**********"
type input "**********"
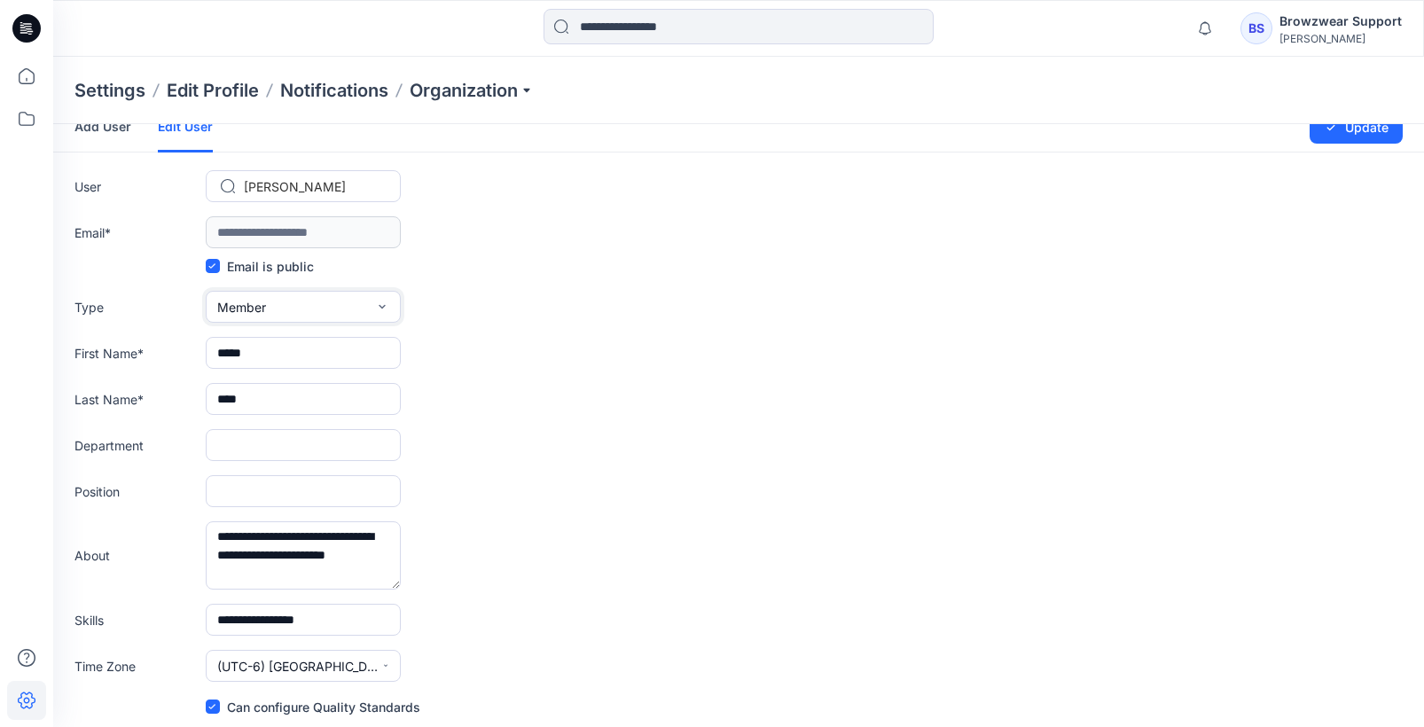
click at [363, 312] on button "Member" at bounding box center [303, 307] width 195 height 32
drag, startPoint x: 341, startPoint y: 341, endPoint x: 320, endPoint y: 431, distance: 92.0
click at [320, 431] on div "External Member Admin" at bounding box center [303, 382] width 195 height 113
click at [324, 419] on div "button" at bounding box center [314, 418] width 115 height 21
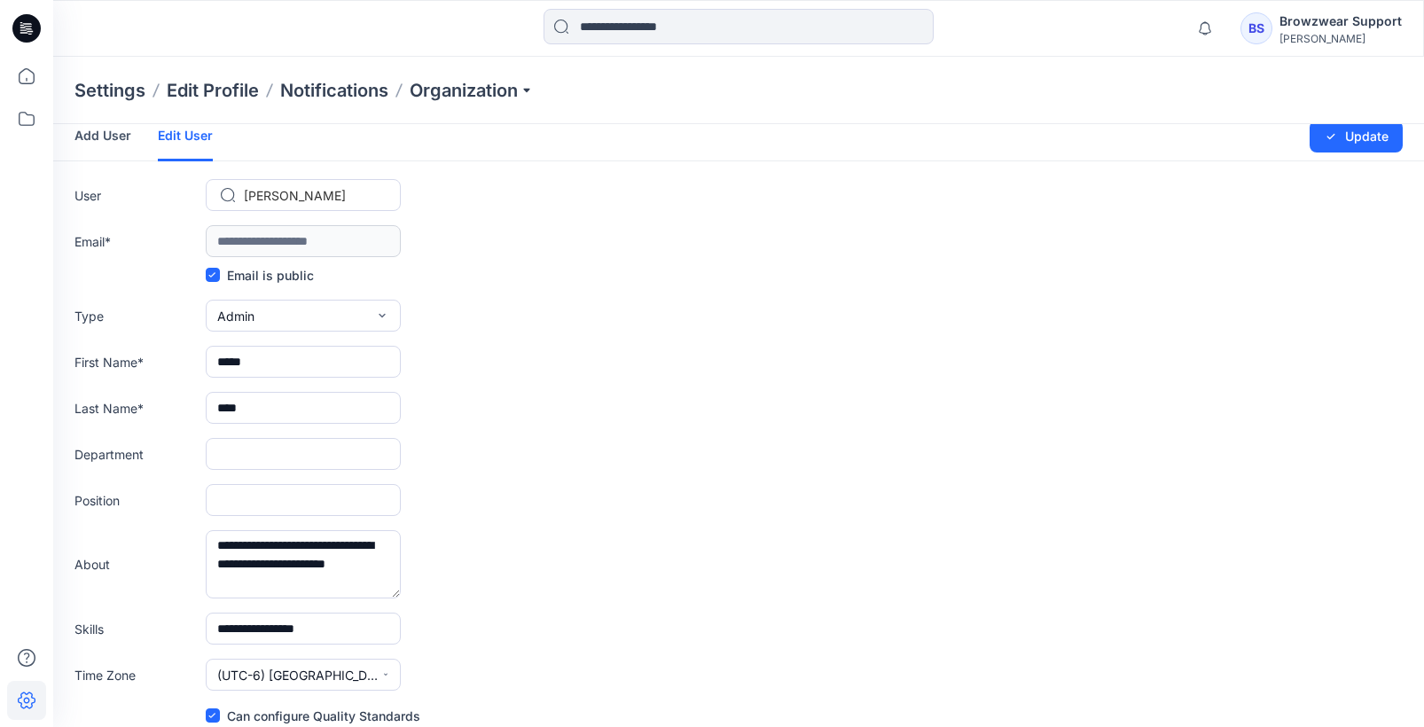
scroll to position [0, 0]
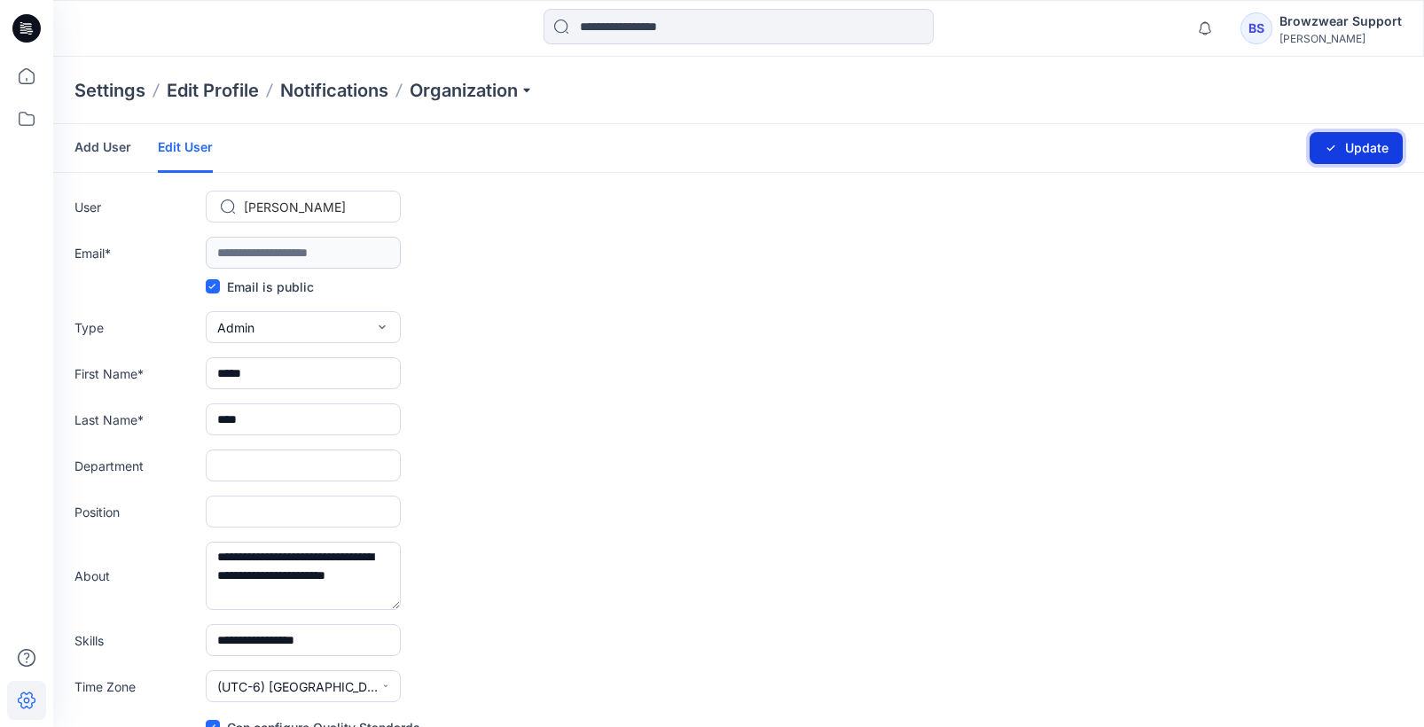
click at [1342, 138] on button "Update" at bounding box center [1355, 148] width 93 height 32
click at [506, 91] on p "Organization" at bounding box center [472, 90] width 124 height 25
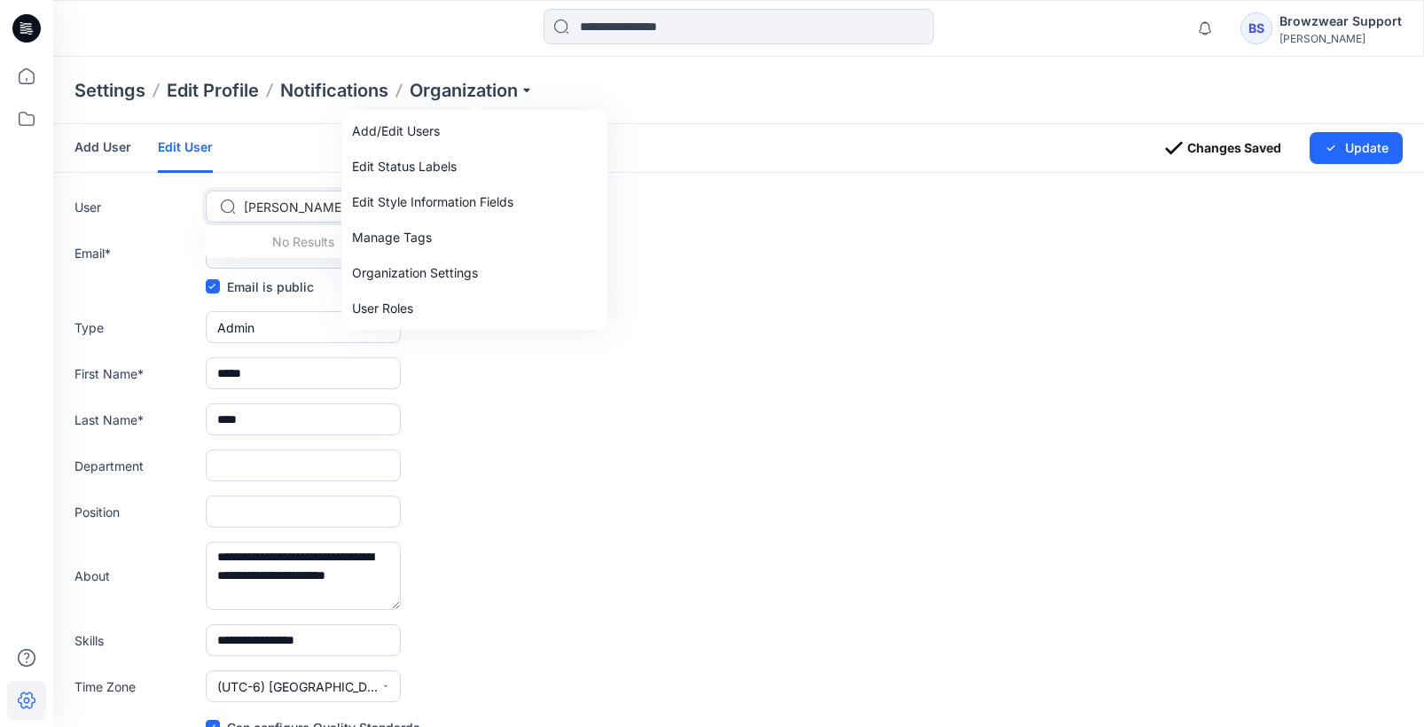
click at [270, 203] on div at bounding box center [314, 207] width 140 height 22
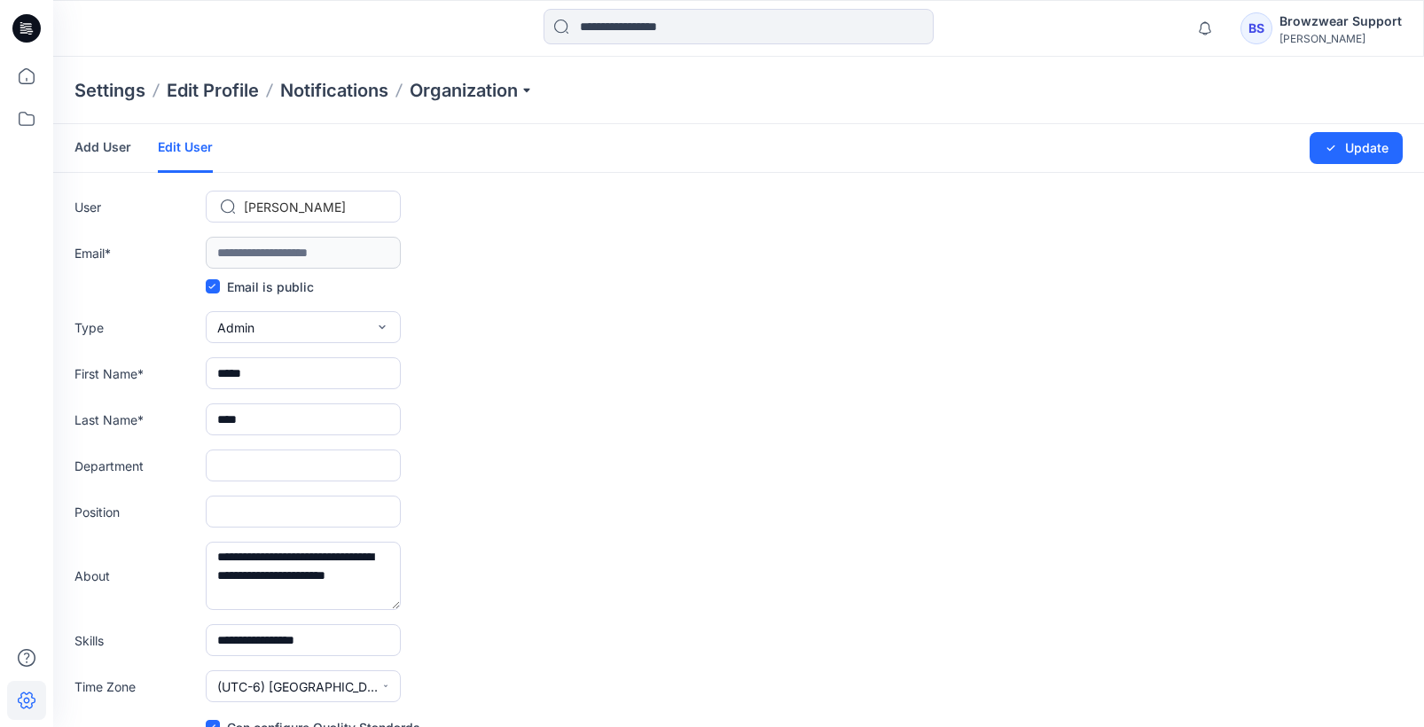
click at [86, 144] on link "Add User" at bounding box center [102, 147] width 57 height 46
